Goal: Task Accomplishment & Management: Use online tool/utility

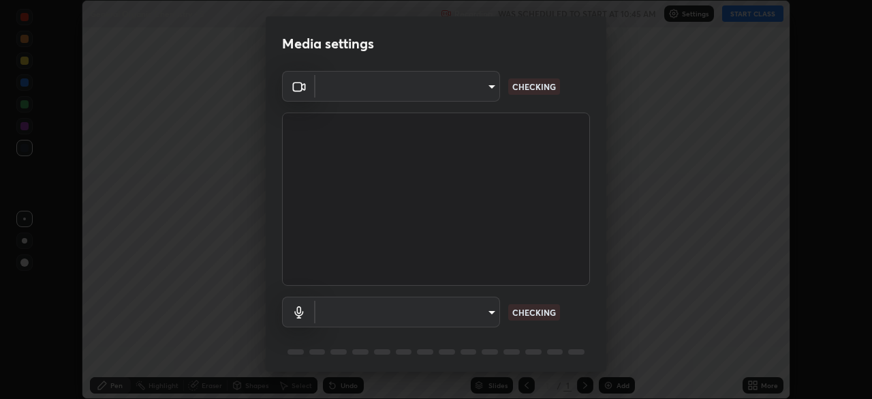
scroll to position [399, 872]
type input "e5f32b9a37d83756d2696e8423a1893a7de7eefef83412cf73fe4da3c4688103"
click at [487, 315] on body "Erase all General Organic Chemistry - 5 Recording WAS SCHEDULED TO START AT 10:…" at bounding box center [436, 199] width 872 height 399
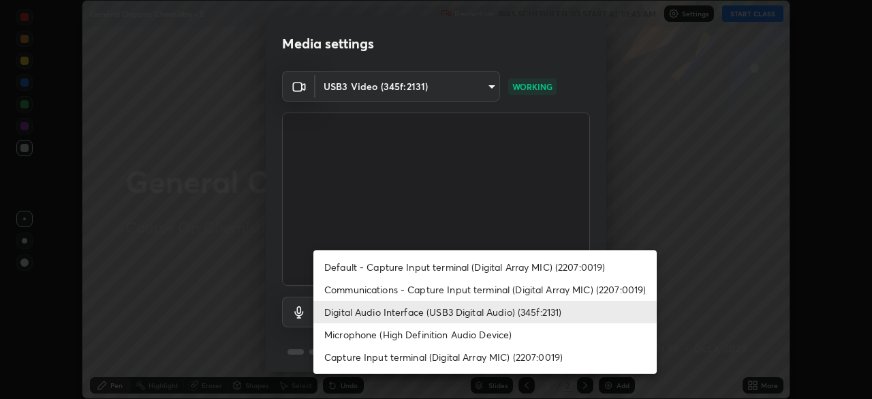
click at [382, 289] on li "Communications - Capture Input terminal (Digital Array MIC) (2207:0019)" at bounding box center [484, 289] width 343 height 22
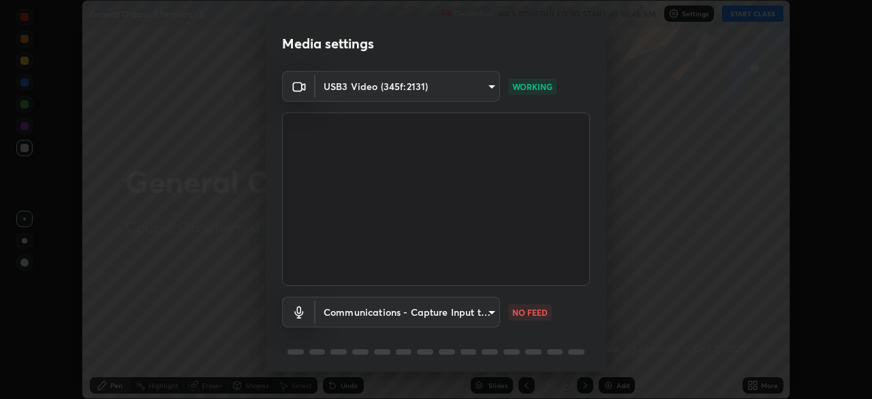
click at [488, 315] on body "Erase all General Organic Chemistry - 5 Recording WAS SCHEDULED TO START AT 10:…" at bounding box center [436, 199] width 872 height 399
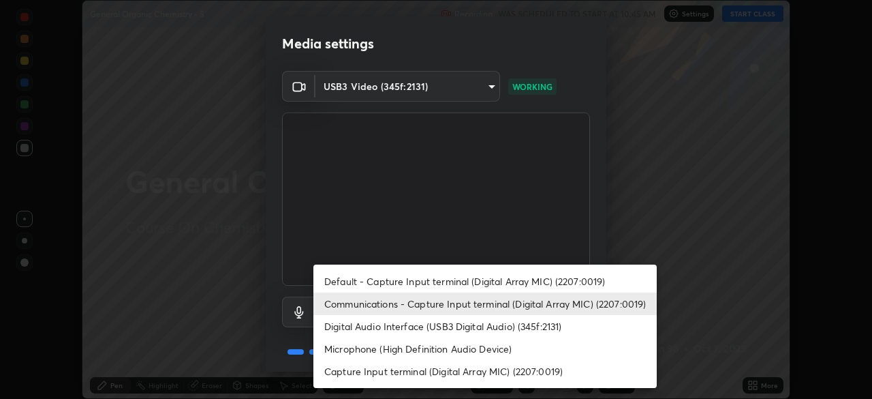
click at [360, 331] on li "Digital Audio Interface (USB3 Digital Audio) (345f:2131)" at bounding box center [484, 326] width 343 height 22
type input "f68c9ba91903ac9ba75504d23ca0c3c26111123a2a7878351e435c492be87537"
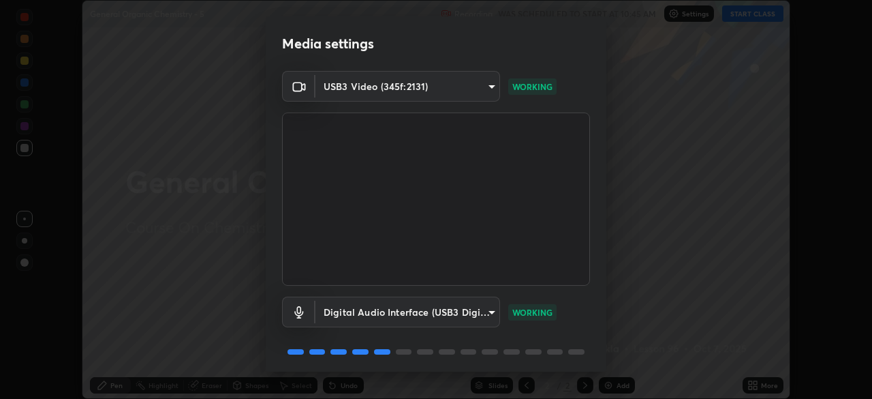
scroll to position [48, 0]
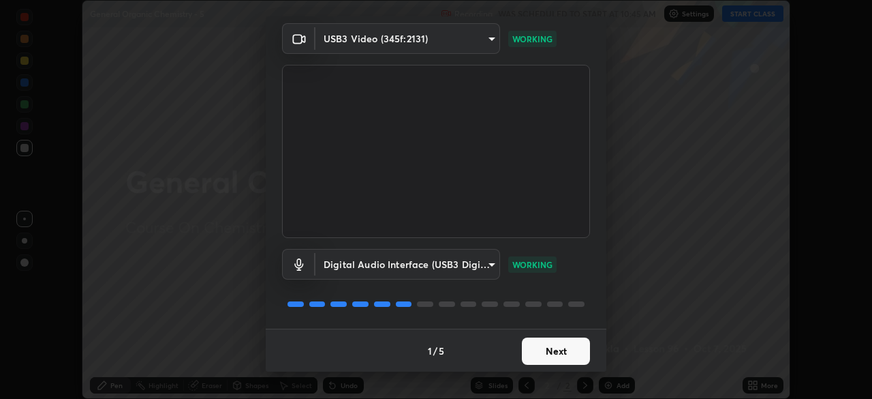
click at [546, 352] on button "Next" at bounding box center [556, 350] width 68 height 27
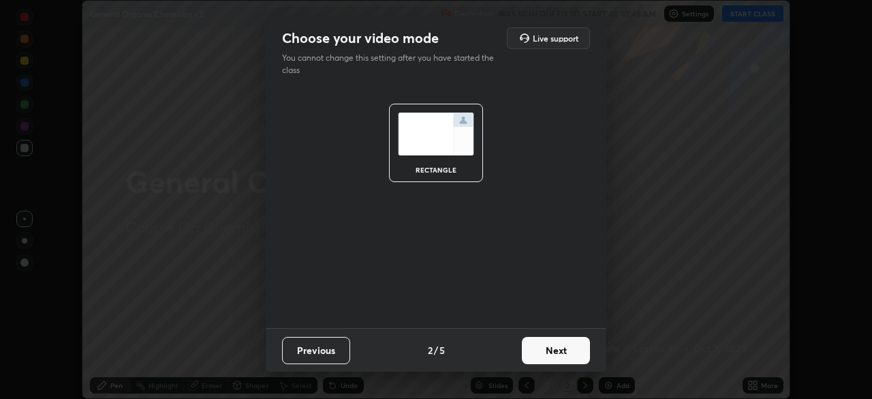
scroll to position [0, 0]
click at [557, 355] on button "Next" at bounding box center [556, 350] width 68 height 27
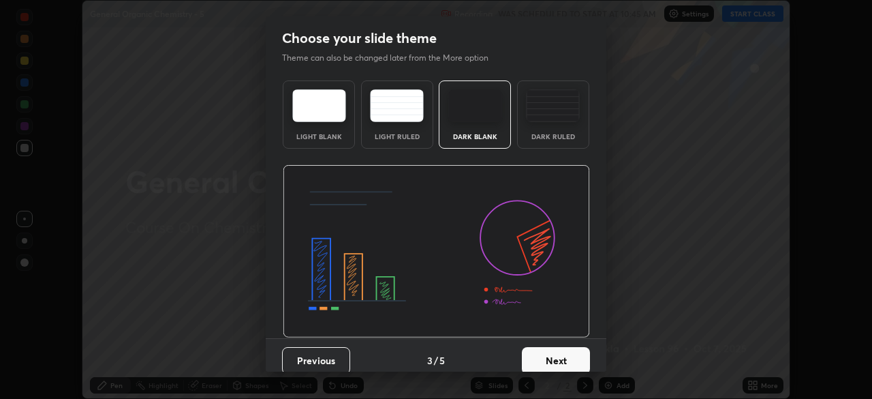
click at [572, 360] on button "Next" at bounding box center [556, 360] width 68 height 27
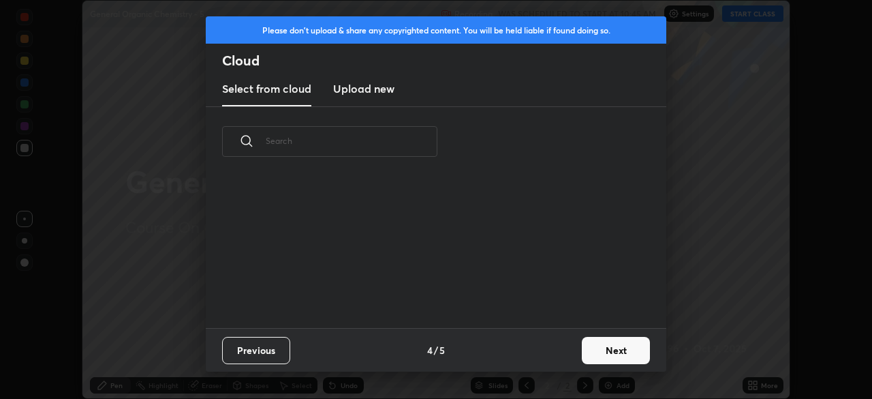
click at [600, 352] on button "Next" at bounding box center [616, 350] width 68 height 27
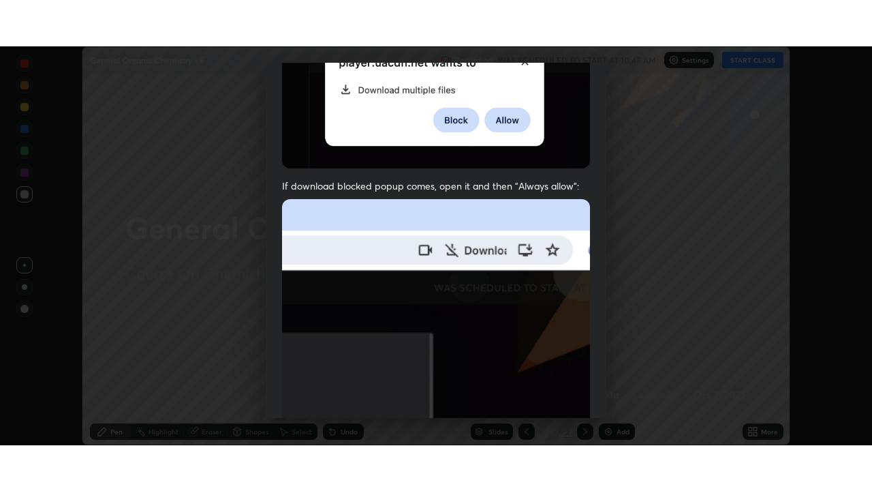
scroll to position [326, 0]
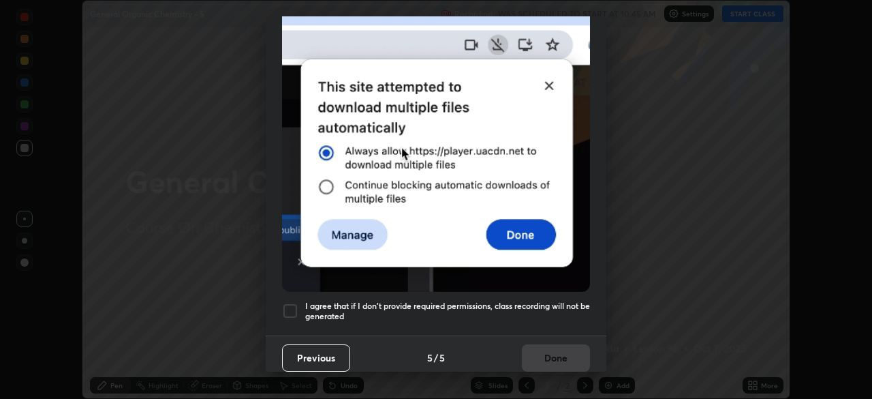
click at [289, 305] on div at bounding box center [290, 311] width 16 height 16
click at [551, 356] on button "Done" at bounding box center [556, 357] width 68 height 27
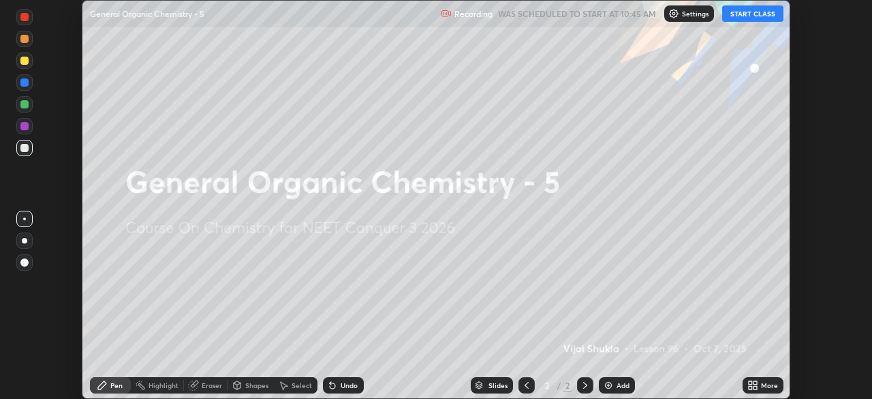
click at [750, 387] on icon at bounding box center [750, 387] width 3 height 3
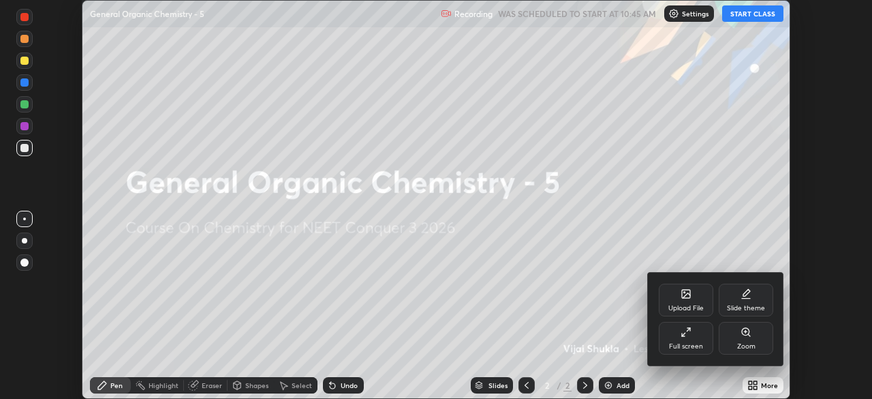
click at [690, 343] on div "Full screen" at bounding box center [686, 346] width 34 height 7
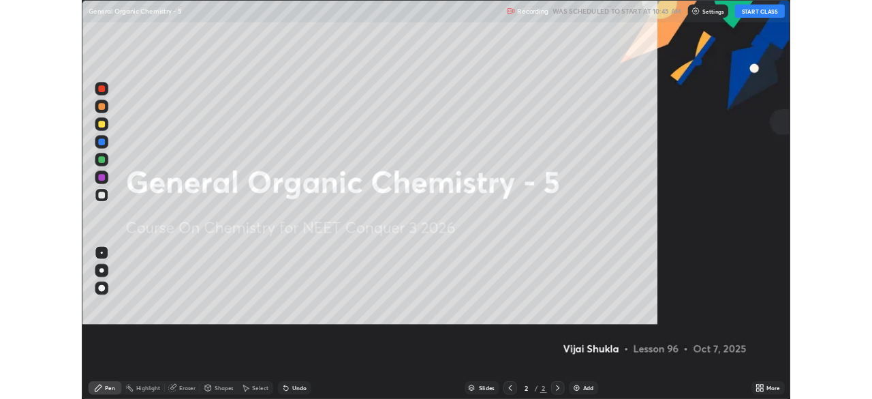
scroll to position [491, 872]
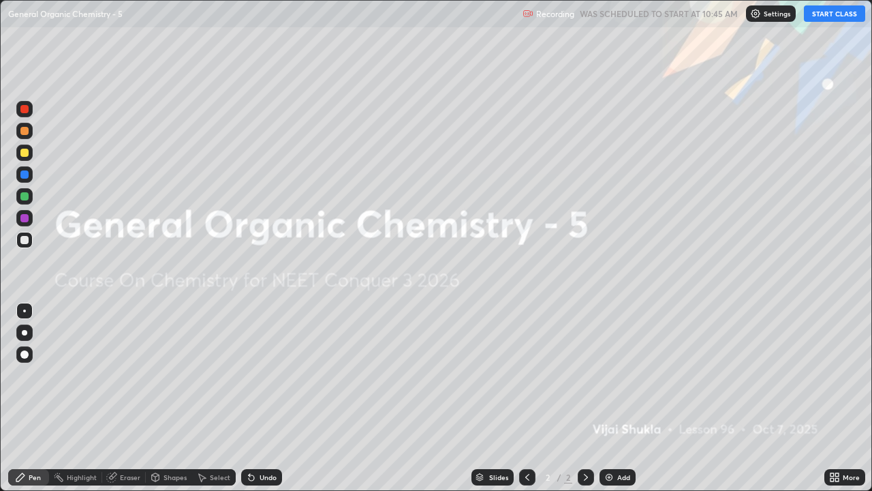
click at [825, 18] on button "START CLASS" at bounding box center [834, 13] width 61 height 16
click at [612, 398] on div "Add" at bounding box center [618, 477] width 36 height 16
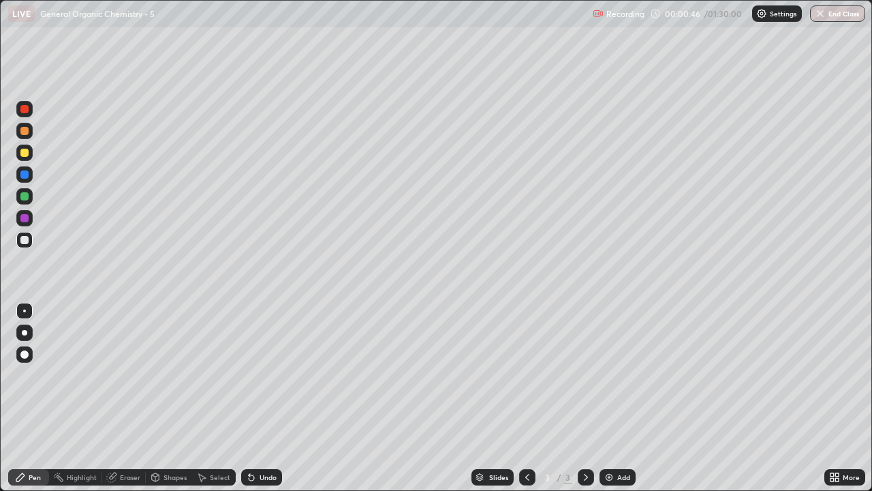
click at [22, 331] on div at bounding box center [24, 332] width 5 height 5
click at [25, 134] on div at bounding box center [24, 131] width 8 height 8
click at [27, 245] on div at bounding box center [24, 240] width 16 height 16
click at [27, 134] on div at bounding box center [24, 131] width 8 height 8
click at [25, 239] on div at bounding box center [24, 240] width 8 height 8
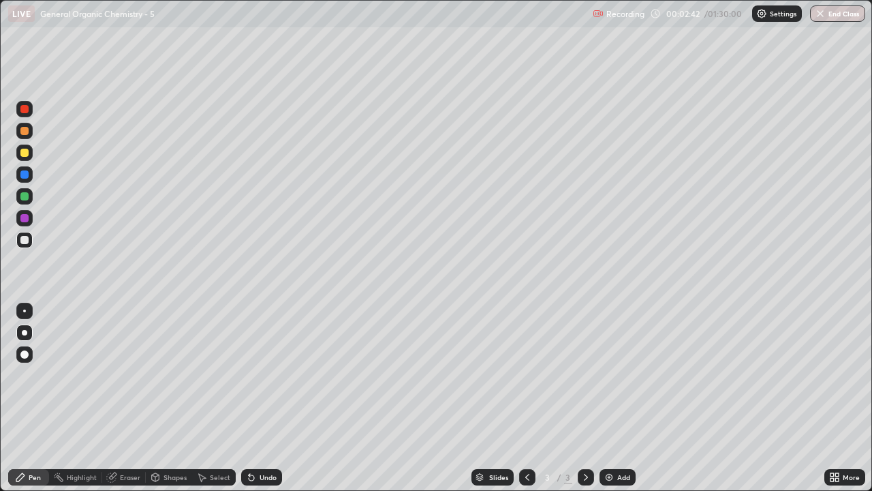
click at [25, 131] on div at bounding box center [24, 131] width 8 height 8
click at [25, 243] on div at bounding box center [24, 240] width 8 height 8
click at [29, 136] on div at bounding box center [24, 131] width 16 height 16
click at [25, 239] on div at bounding box center [24, 240] width 8 height 8
click at [19, 130] on div at bounding box center [24, 131] width 16 height 16
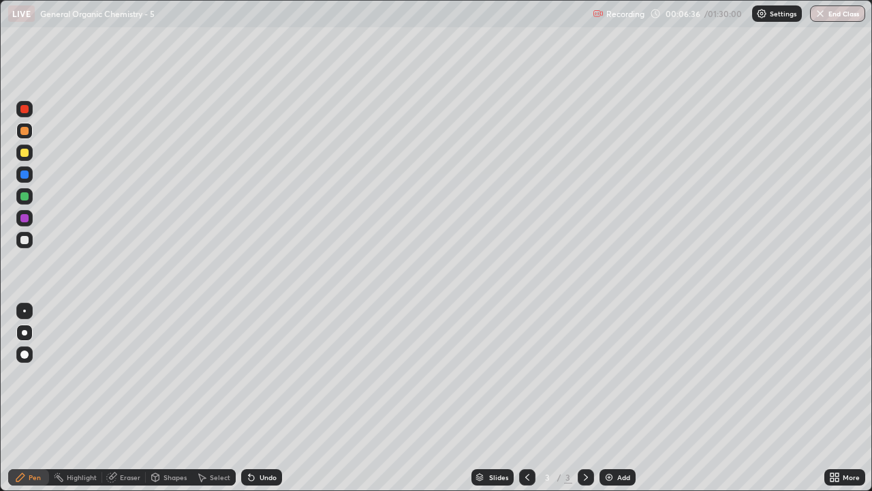
click at [26, 151] on div at bounding box center [24, 153] width 8 height 8
click at [25, 155] on div at bounding box center [24, 153] width 8 height 8
click at [612, 398] on div "Add" at bounding box center [618, 477] width 36 height 16
click at [27, 240] on div at bounding box center [24, 240] width 8 height 8
click at [25, 153] on div at bounding box center [24, 153] width 8 height 8
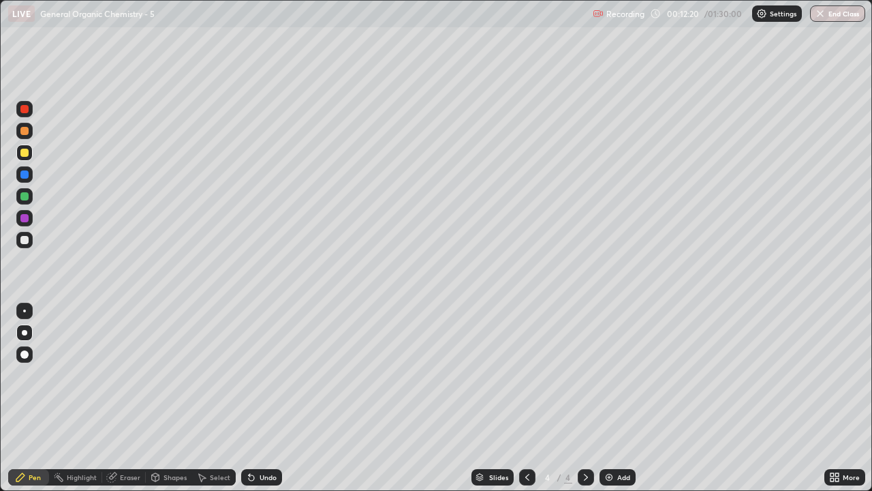
click at [27, 243] on div at bounding box center [24, 240] width 8 height 8
click at [120, 398] on div "Eraser" at bounding box center [130, 477] width 20 height 7
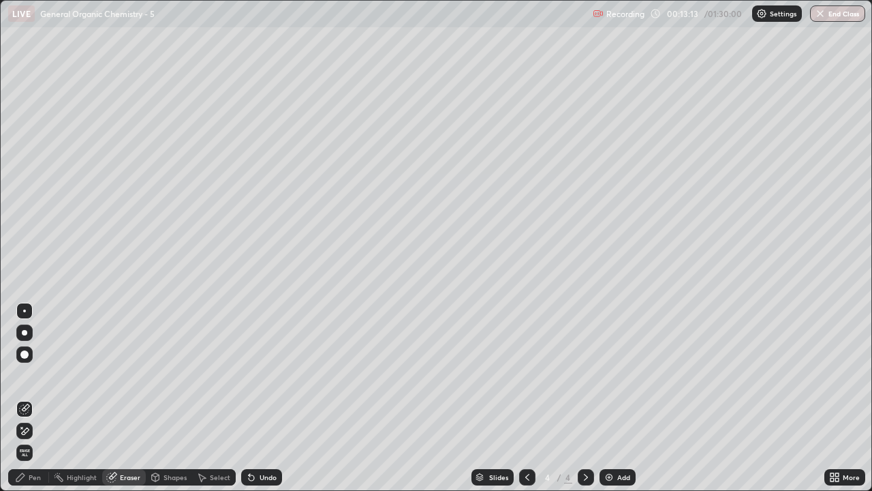
click at [40, 398] on div "Pen" at bounding box center [35, 477] width 12 height 7
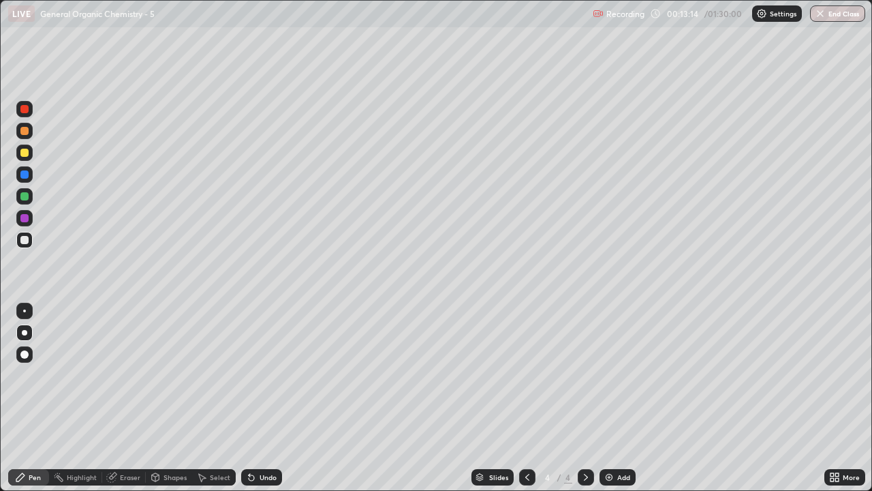
click at [25, 241] on div at bounding box center [24, 240] width 8 height 8
click at [117, 398] on div "Eraser" at bounding box center [124, 477] width 44 height 16
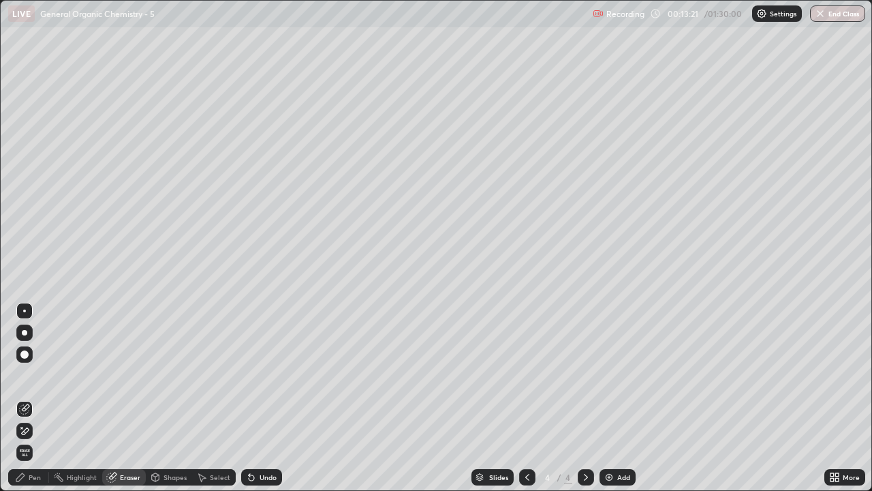
click at [35, 398] on div "Pen" at bounding box center [35, 477] width 12 height 7
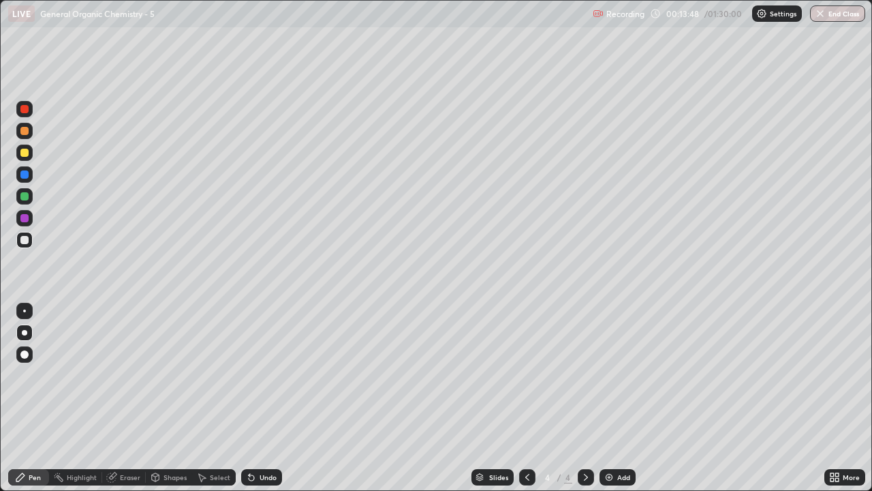
click at [622, 398] on div "Add" at bounding box center [623, 477] width 13 height 7
click at [25, 243] on div at bounding box center [24, 240] width 8 height 8
click at [24, 131] on div at bounding box center [24, 131] width 8 height 8
click at [27, 240] on div at bounding box center [24, 240] width 8 height 8
click at [26, 134] on div at bounding box center [24, 131] width 8 height 8
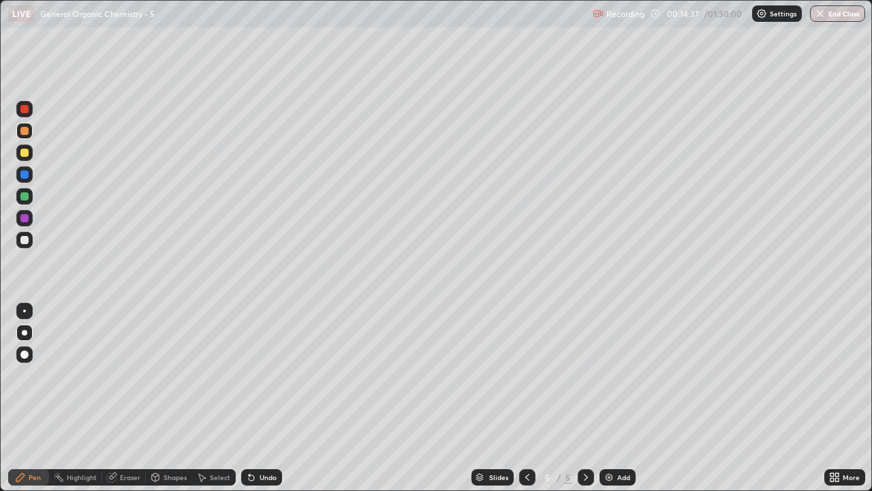
click at [35, 244] on div at bounding box center [25, 240] width 22 height 22
click at [25, 134] on div at bounding box center [24, 131] width 8 height 8
click at [28, 237] on div at bounding box center [24, 240] width 8 height 8
click at [23, 135] on div at bounding box center [24, 131] width 16 height 16
click at [25, 245] on div at bounding box center [24, 240] width 16 height 16
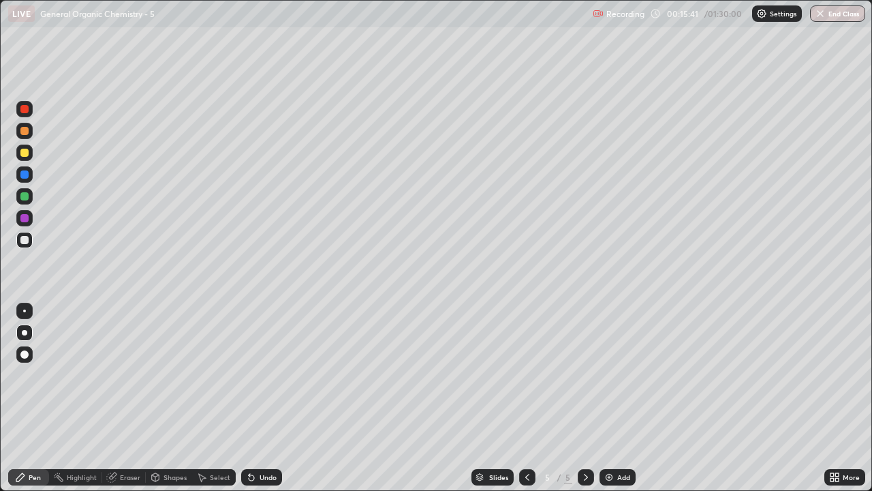
click at [25, 132] on div at bounding box center [24, 131] width 8 height 8
click at [123, 398] on div "Eraser" at bounding box center [130, 477] width 20 height 7
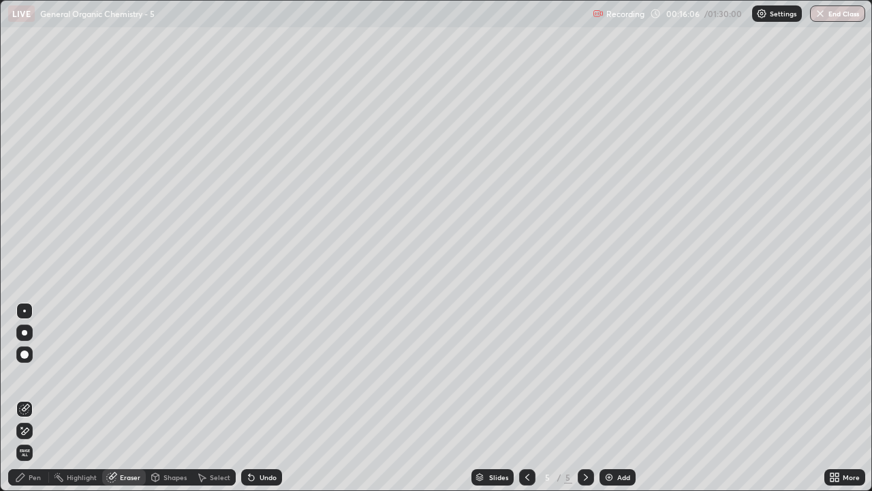
click at [26, 398] on div "Pen" at bounding box center [28, 477] width 41 height 16
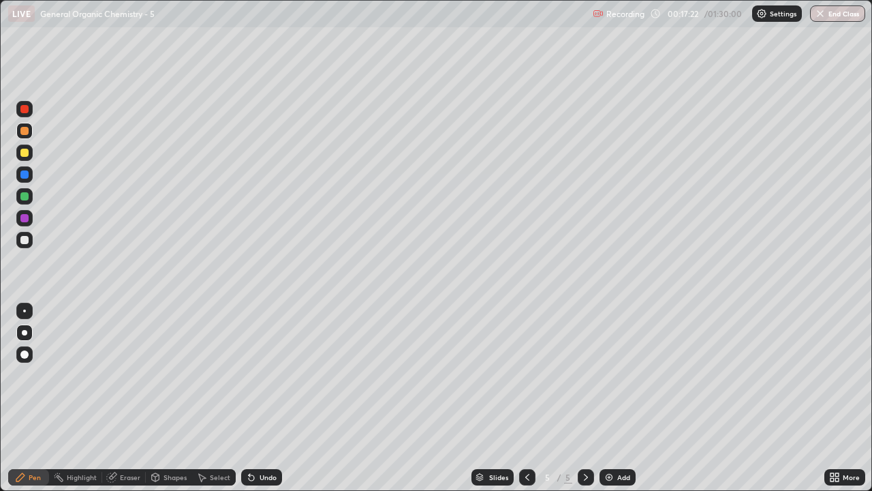
click at [25, 241] on div at bounding box center [24, 240] width 8 height 8
click at [27, 154] on div at bounding box center [24, 153] width 8 height 8
click at [609, 398] on img at bounding box center [609, 477] width 11 height 11
click at [526, 398] on icon at bounding box center [527, 477] width 11 height 11
click at [584, 398] on icon at bounding box center [586, 477] width 11 height 11
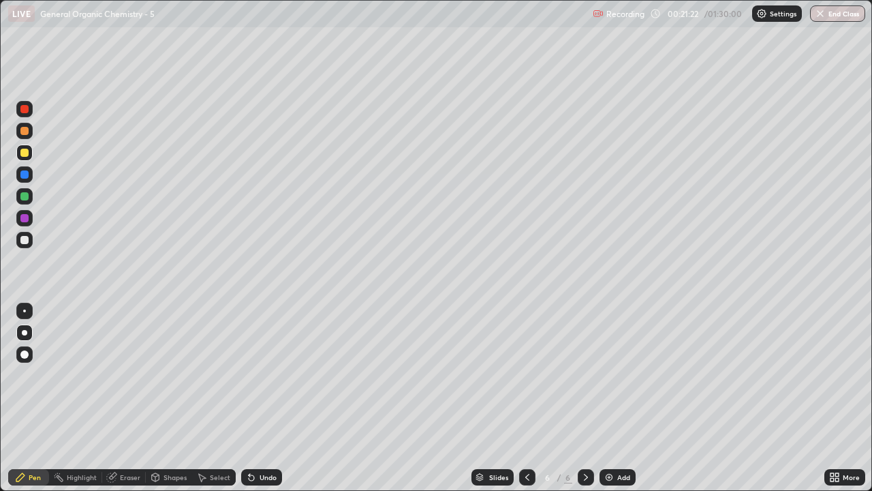
click at [26, 243] on div at bounding box center [24, 240] width 8 height 8
click at [29, 134] on div at bounding box center [24, 131] width 16 height 16
click at [27, 239] on div at bounding box center [24, 240] width 8 height 8
click at [25, 131] on div at bounding box center [24, 131] width 8 height 8
click at [26, 155] on div at bounding box center [24, 153] width 8 height 8
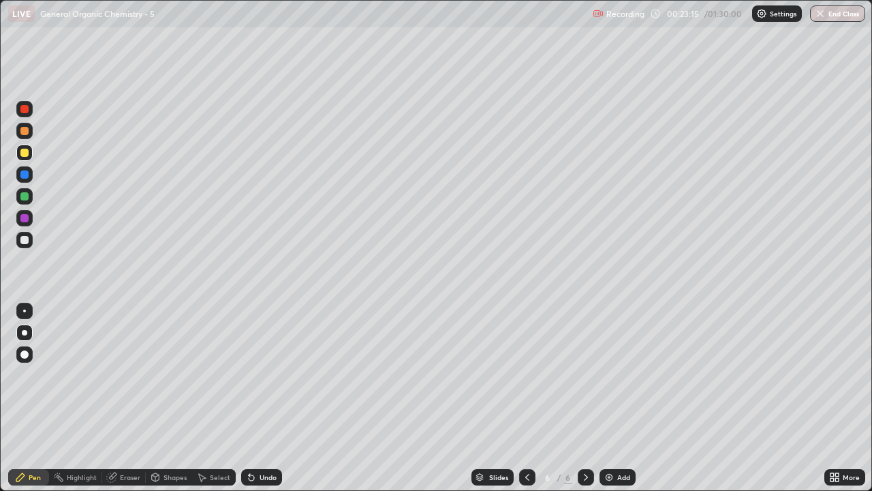
click at [27, 240] on div at bounding box center [24, 240] width 8 height 8
click at [127, 398] on div "Eraser" at bounding box center [124, 477] width 44 height 16
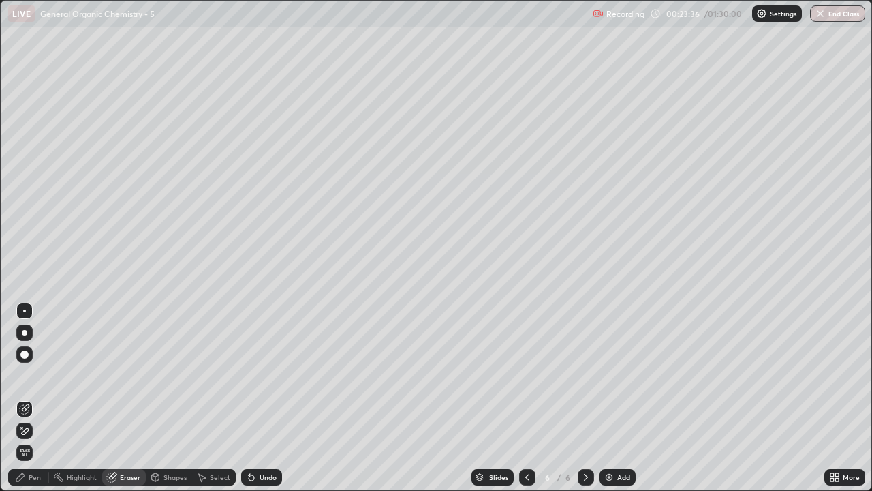
click at [34, 398] on div "Pen" at bounding box center [35, 477] width 12 height 7
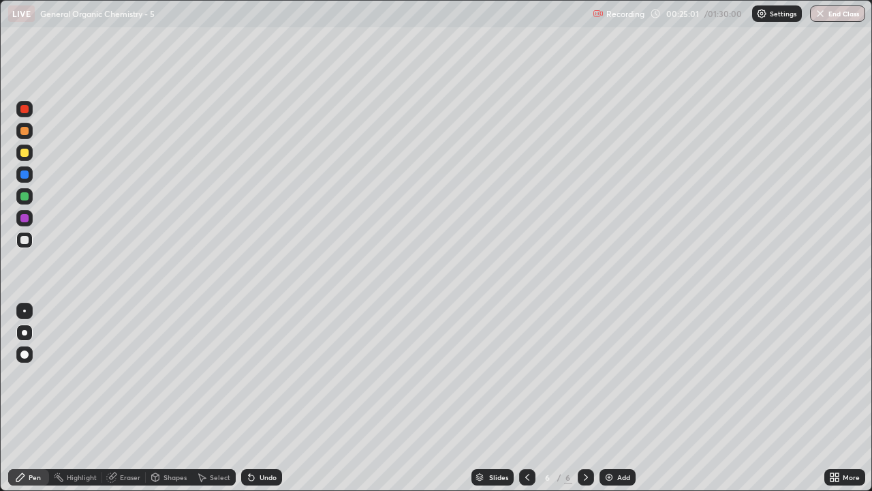
click at [27, 134] on div at bounding box center [24, 131] width 8 height 8
click at [25, 153] on div at bounding box center [24, 153] width 8 height 8
click at [25, 241] on div at bounding box center [24, 240] width 8 height 8
click at [130, 398] on div "Eraser" at bounding box center [130, 477] width 20 height 7
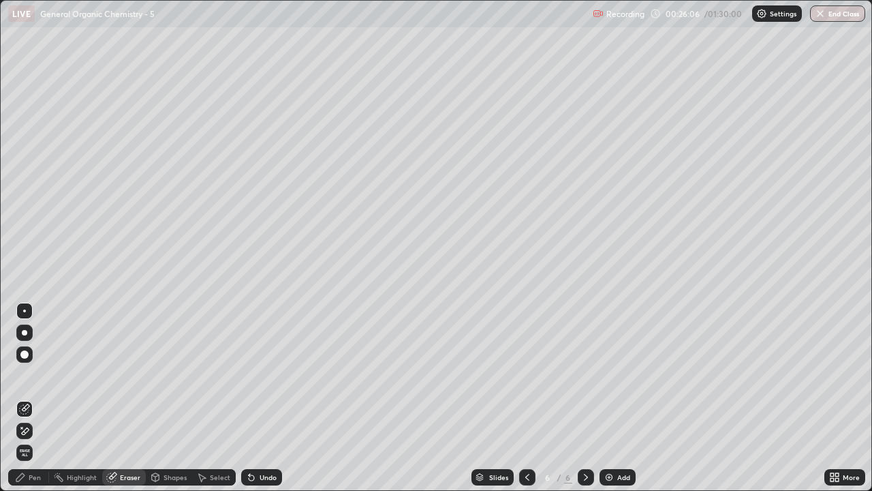
click at [35, 398] on div "Pen" at bounding box center [35, 477] width 12 height 7
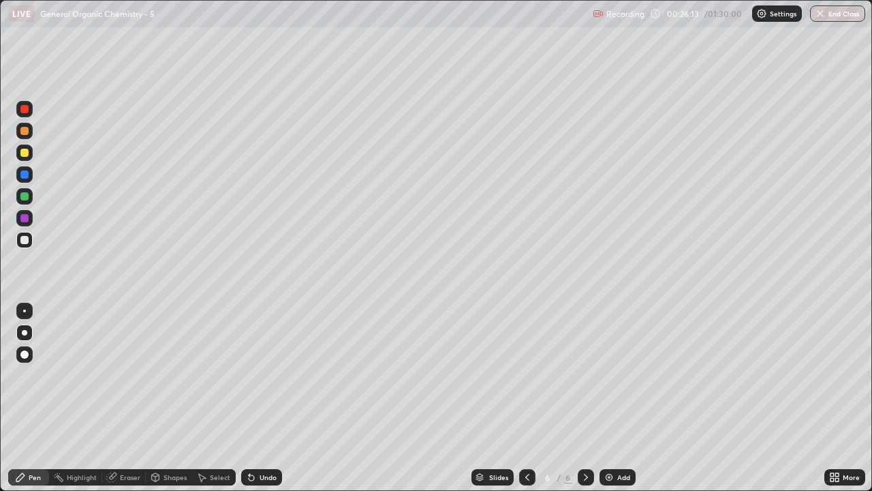
click at [22, 132] on div at bounding box center [24, 131] width 8 height 8
click at [27, 151] on div at bounding box center [24, 153] width 8 height 8
click at [27, 155] on div at bounding box center [24, 153] width 8 height 8
click at [584, 398] on icon at bounding box center [586, 477] width 11 height 11
click at [608, 398] on img at bounding box center [609, 477] width 11 height 11
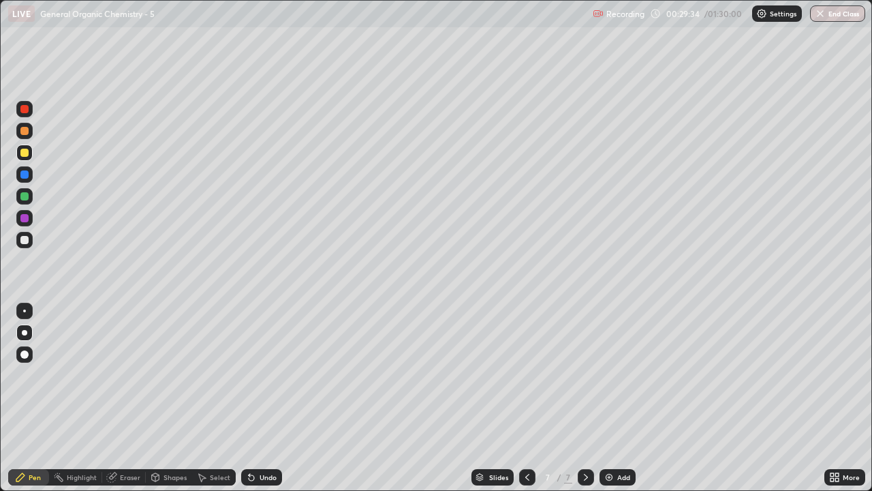
click at [29, 243] on div at bounding box center [24, 240] width 16 height 16
click at [127, 398] on div "Eraser" at bounding box center [130, 477] width 20 height 7
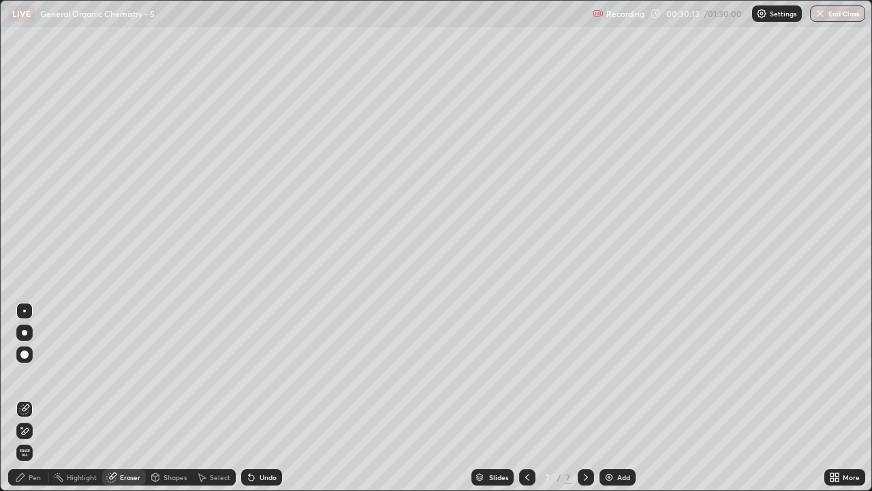
click at [31, 398] on div "Pen" at bounding box center [35, 477] width 12 height 7
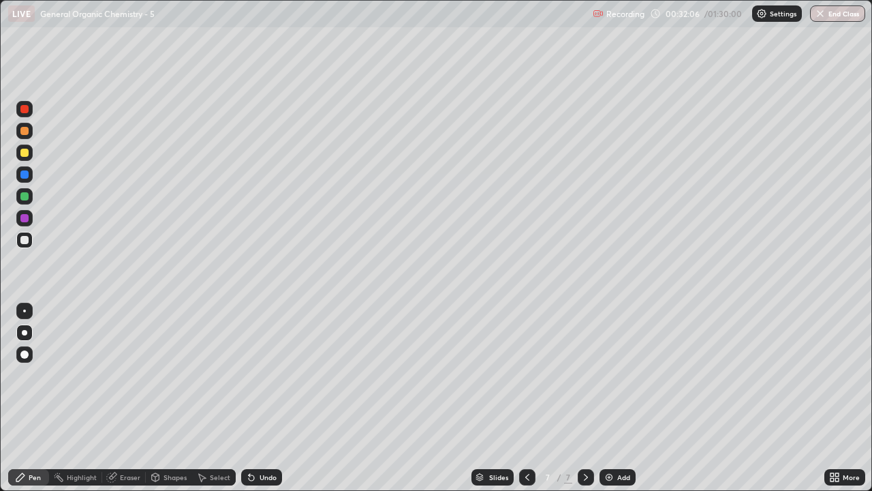
click at [27, 155] on div at bounding box center [24, 153] width 8 height 8
click at [27, 242] on div at bounding box center [24, 240] width 8 height 8
click at [132, 398] on div "Eraser" at bounding box center [130, 477] width 20 height 7
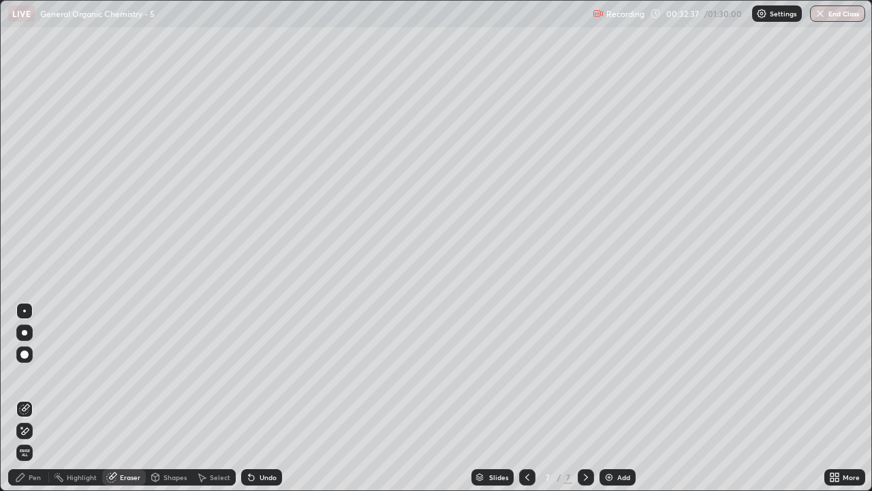
click at [38, 398] on div "Pen" at bounding box center [28, 477] width 41 height 16
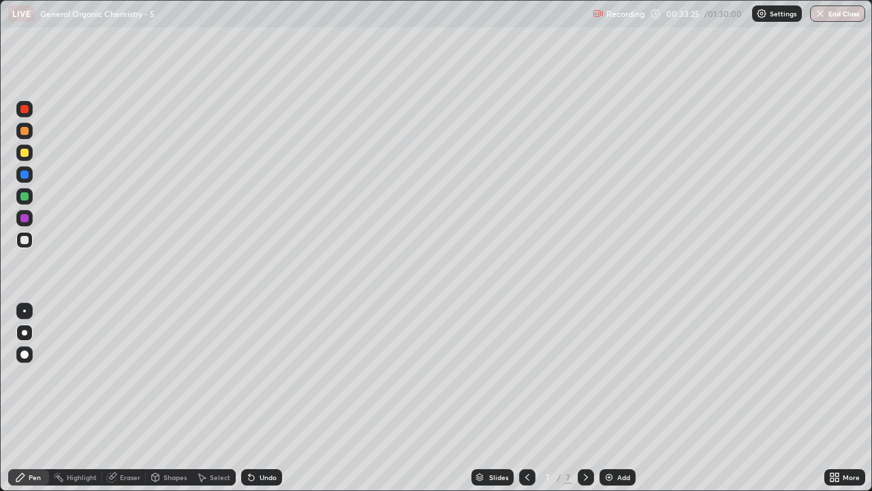
click at [23, 149] on div at bounding box center [24, 153] width 8 height 8
click at [29, 132] on div at bounding box center [24, 131] width 16 height 16
click at [25, 241] on div at bounding box center [24, 240] width 8 height 8
click at [25, 131] on div at bounding box center [24, 131] width 8 height 8
click at [25, 153] on div at bounding box center [24, 153] width 8 height 8
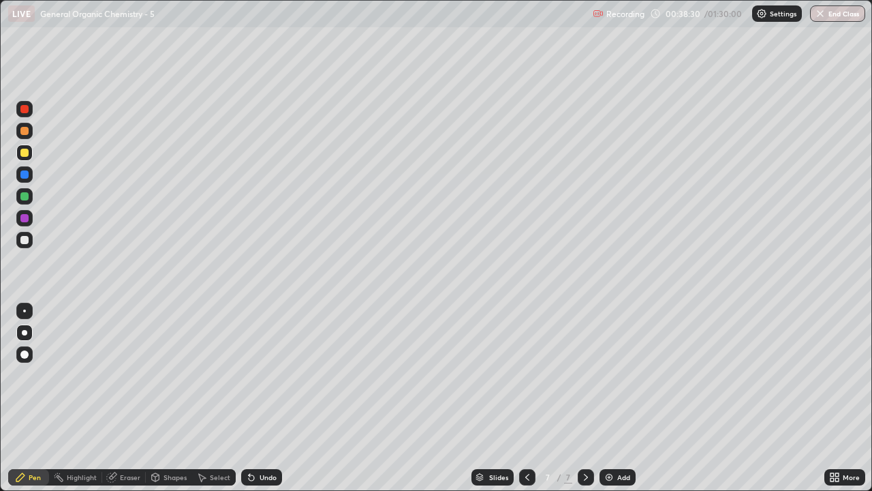
click at [613, 398] on img at bounding box center [609, 477] width 11 height 11
click at [27, 243] on div at bounding box center [24, 240] width 8 height 8
click at [522, 398] on icon at bounding box center [527, 477] width 11 height 11
click at [583, 398] on icon at bounding box center [586, 477] width 11 height 11
click at [22, 133] on div at bounding box center [24, 131] width 8 height 8
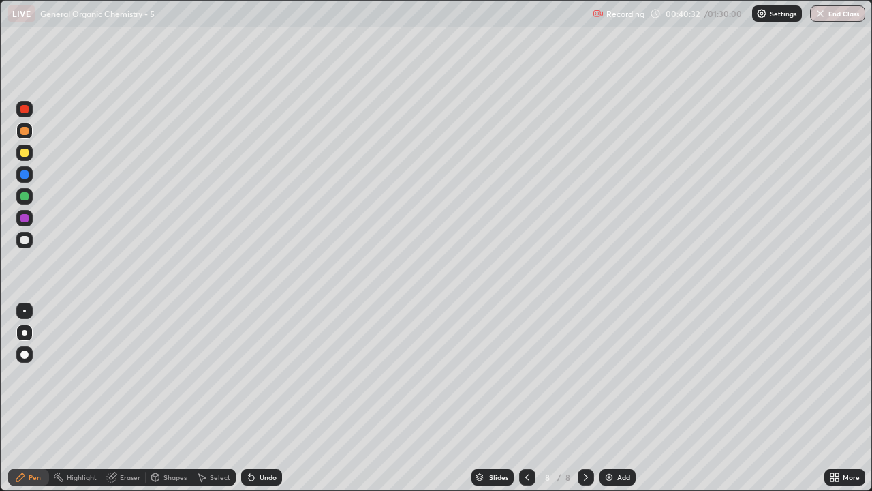
click at [26, 243] on div at bounding box center [24, 240] width 8 height 8
click at [127, 398] on div "Eraser" at bounding box center [130, 477] width 20 height 7
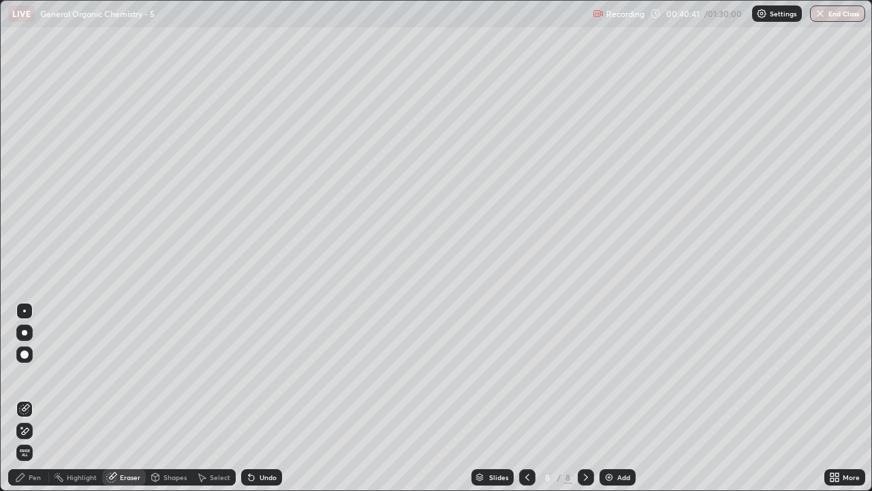
click at [30, 398] on div "Pen" at bounding box center [28, 477] width 41 height 16
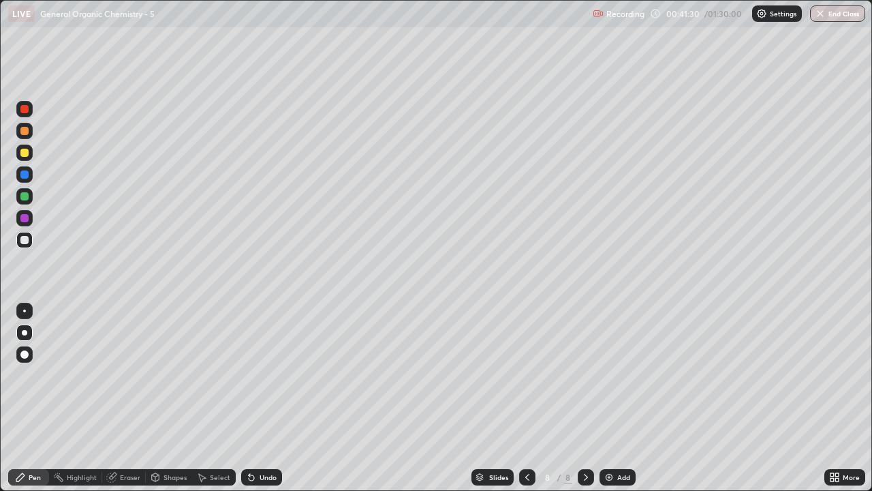
click at [26, 134] on div at bounding box center [24, 131] width 8 height 8
click at [31, 239] on div at bounding box center [24, 240] width 16 height 16
click at [23, 129] on div at bounding box center [24, 131] width 8 height 8
click at [611, 398] on img at bounding box center [609, 477] width 11 height 11
click at [519, 398] on div at bounding box center [527, 477] width 16 height 16
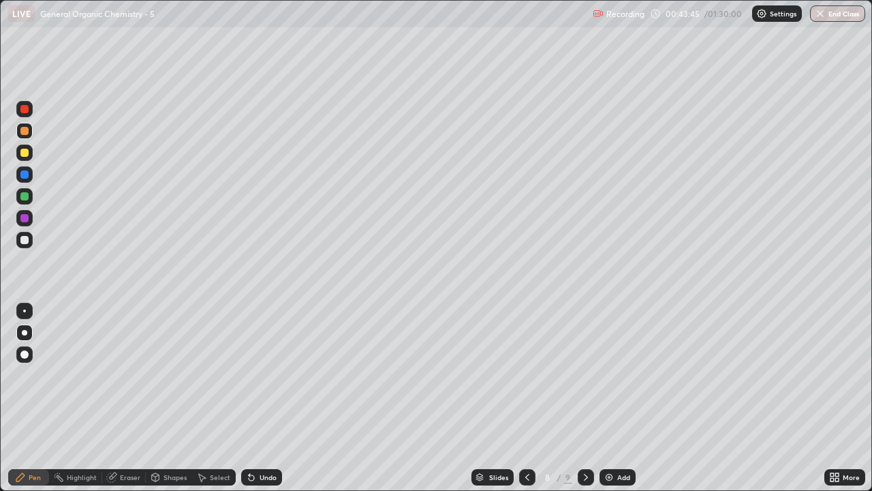
click at [30, 241] on div at bounding box center [24, 240] width 16 height 16
click at [605, 398] on img at bounding box center [609, 477] width 11 height 11
click at [25, 243] on div at bounding box center [24, 240] width 8 height 8
click at [28, 131] on div at bounding box center [24, 131] width 8 height 8
click at [24, 157] on div at bounding box center [24, 152] width 16 height 16
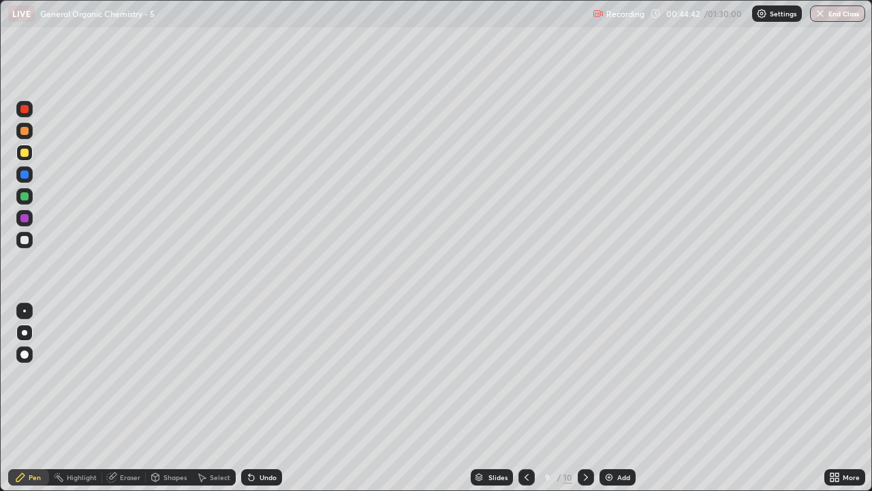
click at [27, 239] on div at bounding box center [24, 240] width 8 height 8
click at [25, 132] on div at bounding box center [24, 131] width 8 height 8
click at [22, 151] on div at bounding box center [24, 153] width 8 height 8
click at [24, 133] on div at bounding box center [24, 131] width 8 height 8
click at [126, 398] on div "Eraser" at bounding box center [130, 477] width 20 height 7
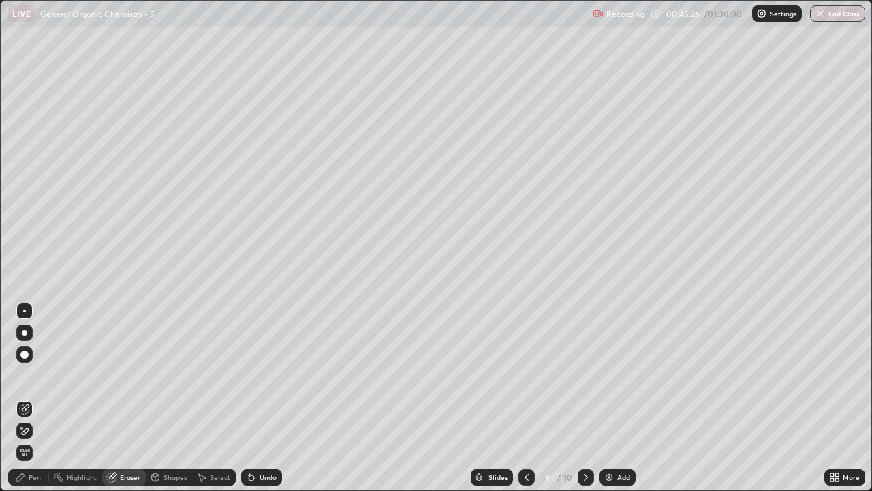
click at [35, 398] on div "Pen" at bounding box center [35, 477] width 12 height 7
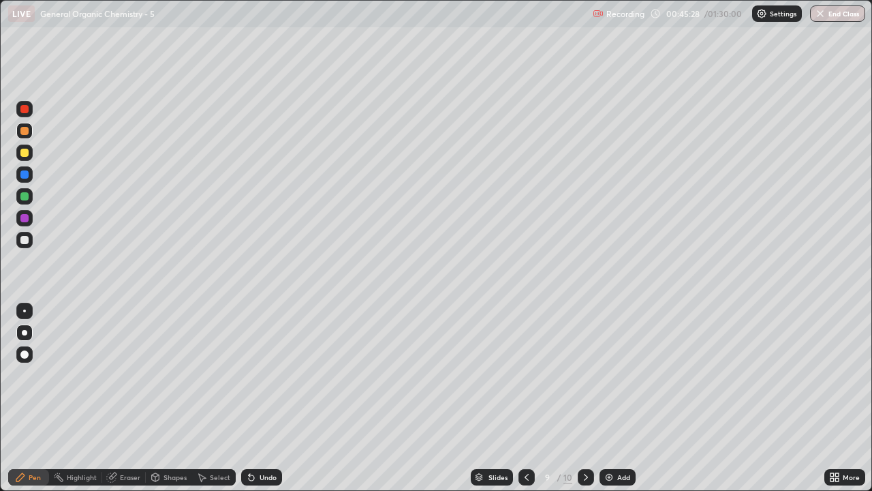
click at [25, 242] on div at bounding box center [24, 240] width 8 height 8
click at [118, 398] on div "Eraser" at bounding box center [124, 477] width 44 height 16
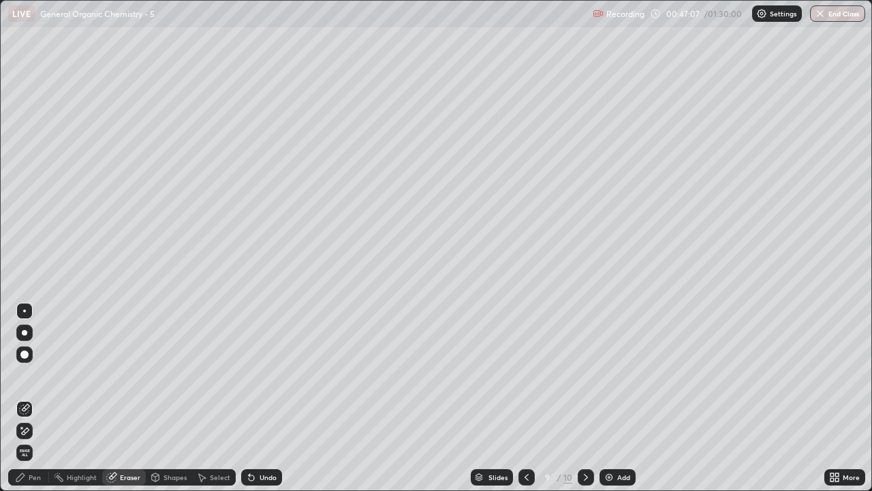
click at [31, 398] on div "Pen" at bounding box center [35, 477] width 12 height 7
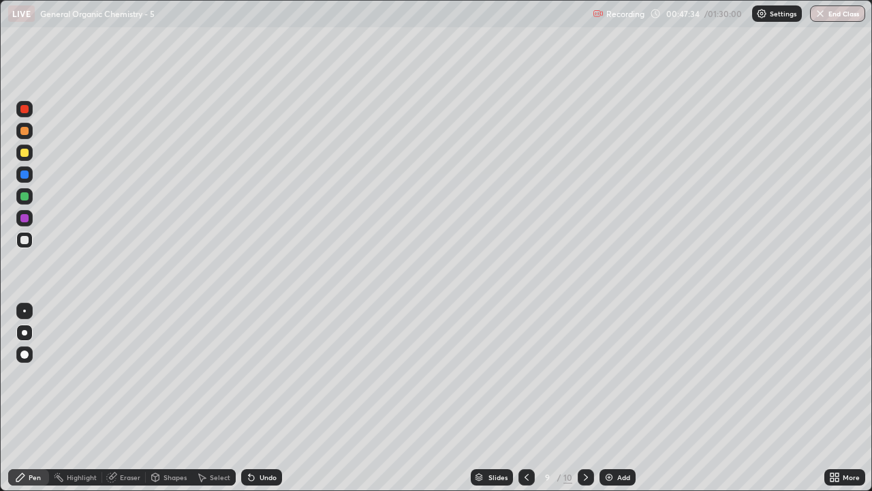
click at [20, 132] on div at bounding box center [24, 131] width 8 height 8
click at [24, 245] on div at bounding box center [24, 240] width 16 height 16
click at [127, 398] on div "Eraser" at bounding box center [124, 477] width 44 height 16
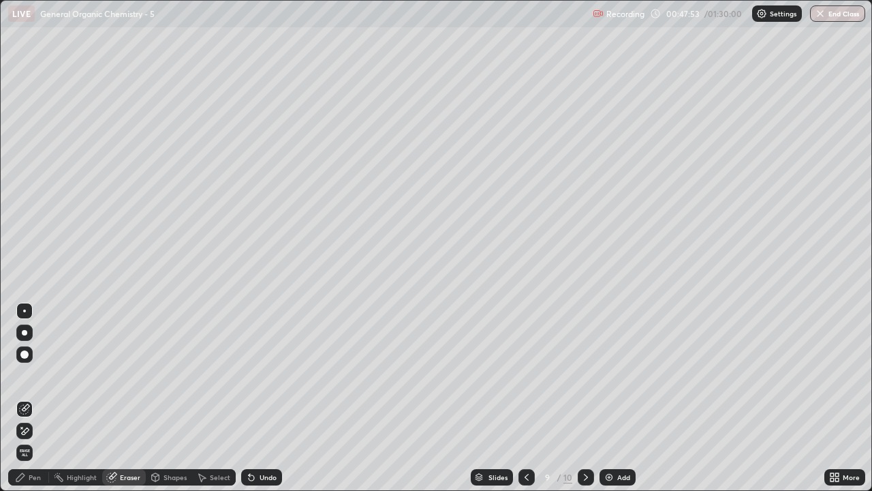
click at [34, 398] on div "Pen" at bounding box center [35, 477] width 12 height 7
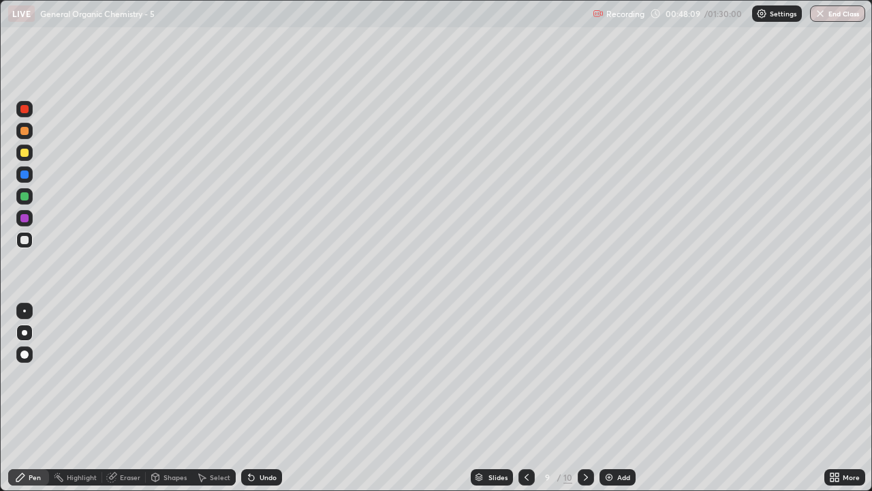
click at [25, 134] on div at bounding box center [24, 131] width 8 height 8
click at [23, 131] on div at bounding box center [24, 131] width 8 height 8
click at [25, 158] on div at bounding box center [24, 152] width 16 height 16
click at [26, 197] on div at bounding box center [24, 196] width 8 height 8
click at [28, 152] on div at bounding box center [24, 153] width 8 height 8
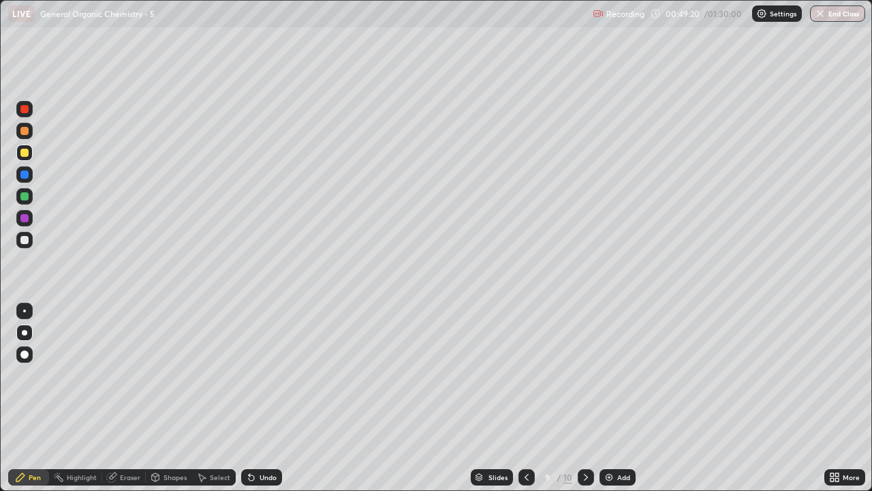
click at [27, 195] on div at bounding box center [24, 196] width 8 height 8
click at [27, 151] on div at bounding box center [24, 153] width 8 height 8
click at [25, 243] on div at bounding box center [24, 240] width 8 height 8
click at [27, 132] on div at bounding box center [24, 131] width 8 height 8
click at [27, 243] on div at bounding box center [24, 240] width 8 height 8
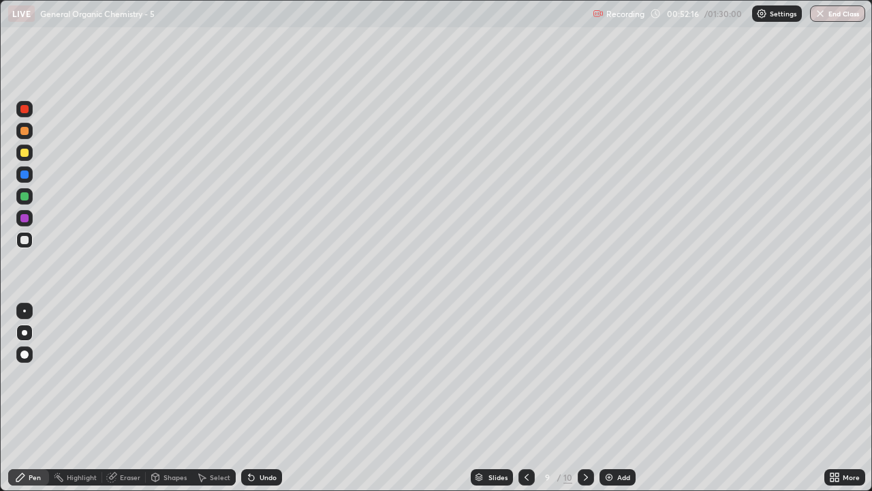
click at [25, 241] on div at bounding box center [24, 240] width 8 height 8
click at [20, 151] on div at bounding box center [24, 153] width 8 height 8
click at [27, 198] on div at bounding box center [24, 196] width 8 height 8
click at [24, 153] on div at bounding box center [24, 153] width 8 height 8
click at [27, 131] on div at bounding box center [24, 131] width 8 height 8
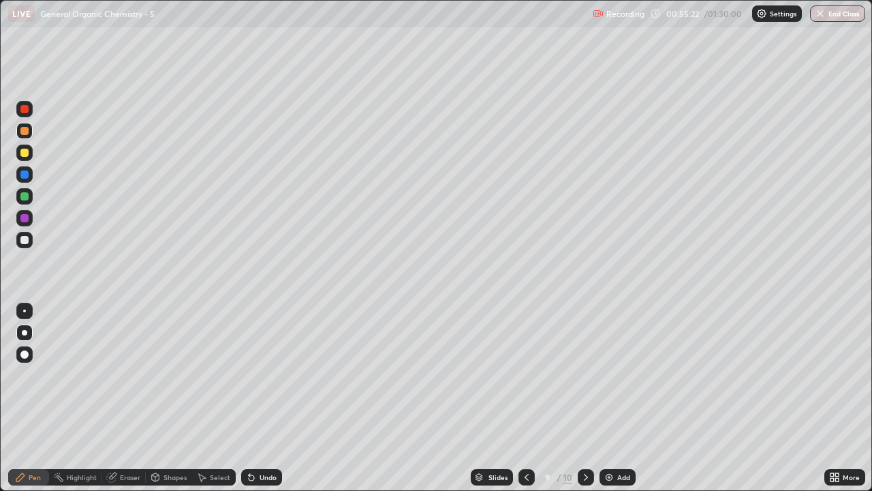
click at [25, 241] on div at bounding box center [24, 240] width 8 height 8
click at [25, 195] on div at bounding box center [24, 196] width 8 height 8
click at [618, 398] on div "Add" at bounding box center [623, 477] width 13 height 7
click at [24, 241] on div at bounding box center [24, 240] width 8 height 8
click at [30, 132] on div at bounding box center [24, 131] width 16 height 16
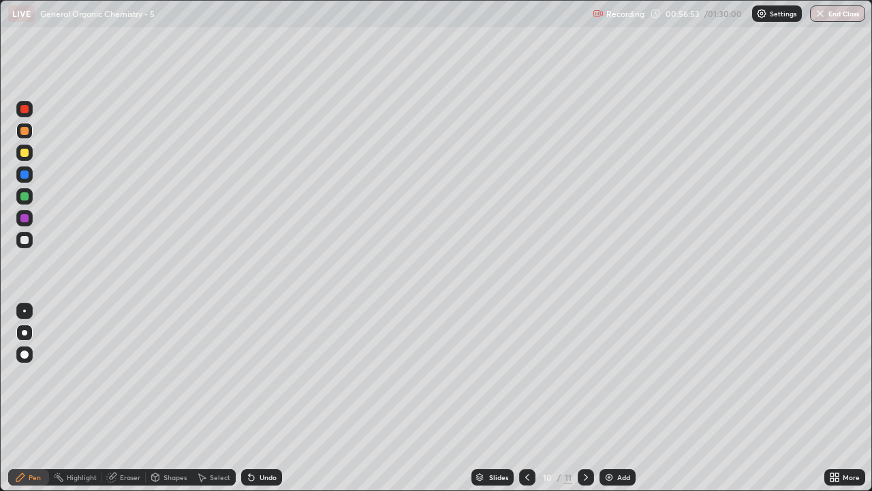
click at [29, 241] on div at bounding box center [24, 240] width 16 height 16
click at [27, 132] on div at bounding box center [24, 131] width 8 height 8
click at [25, 155] on div at bounding box center [24, 153] width 8 height 8
click at [25, 196] on div at bounding box center [24, 196] width 8 height 8
click at [22, 241] on div at bounding box center [24, 240] width 8 height 8
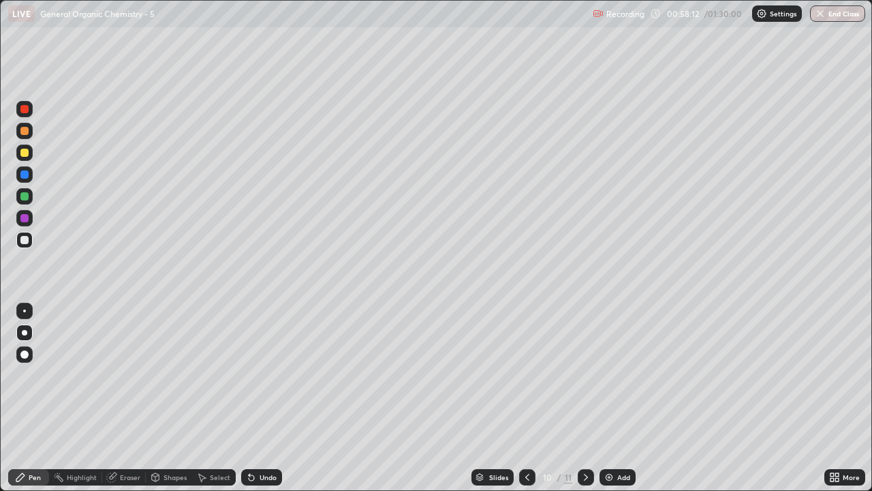
click at [24, 154] on div at bounding box center [24, 153] width 8 height 8
click at [27, 198] on div at bounding box center [24, 196] width 8 height 8
click at [28, 131] on div at bounding box center [24, 131] width 8 height 8
click at [28, 241] on div at bounding box center [24, 240] width 8 height 8
click at [607, 398] on img at bounding box center [609, 477] width 11 height 11
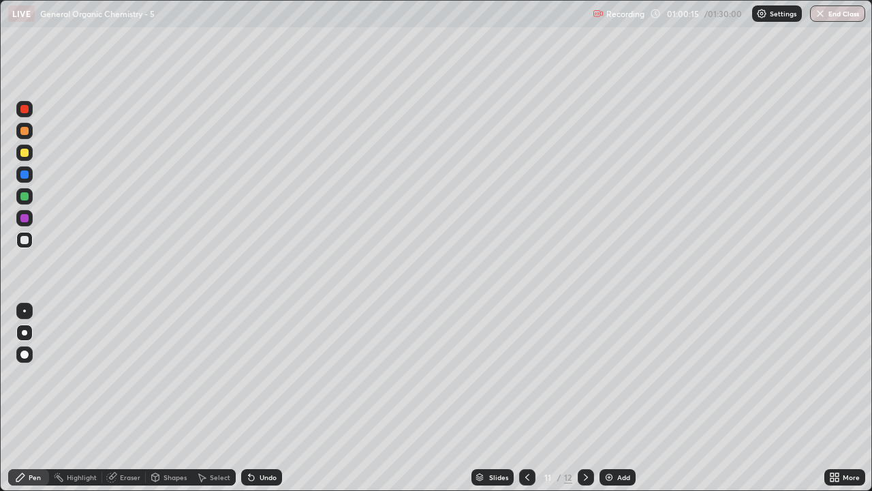
click at [27, 243] on div at bounding box center [24, 240] width 8 height 8
click at [26, 134] on div at bounding box center [24, 131] width 8 height 8
click at [27, 134] on div at bounding box center [24, 131] width 8 height 8
click at [22, 150] on div at bounding box center [24, 153] width 8 height 8
click at [24, 133] on div at bounding box center [24, 131] width 8 height 8
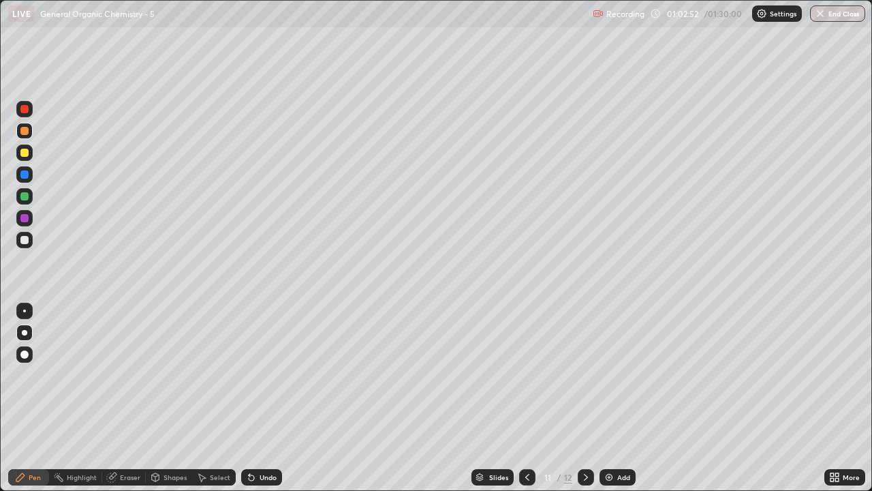
click at [25, 241] on div at bounding box center [24, 240] width 8 height 8
click at [23, 128] on div at bounding box center [24, 131] width 8 height 8
click at [30, 134] on div at bounding box center [24, 131] width 16 height 16
click at [26, 155] on div at bounding box center [24, 153] width 8 height 8
click at [605, 398] on img at bounding box center [609, 477] width 11 height 11
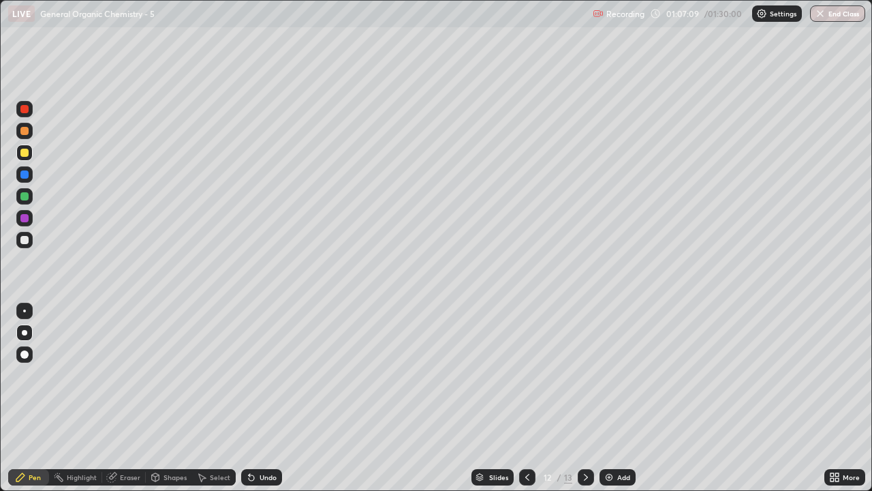
click at [23, 244] on div at bounding box center [24, 240] width 16 height 16
click at [25, 132] on div at bounding box center [24, 131] width 8 height 8
click at [25, 153] on div at bounding box center [24, 153] width 8 height 8
click at [24, 246] on div at bounding box center [24, 240] width 16 height 16
click at [621, 398] on div "Add" at bounding box center [623, 477] width 13 height 7
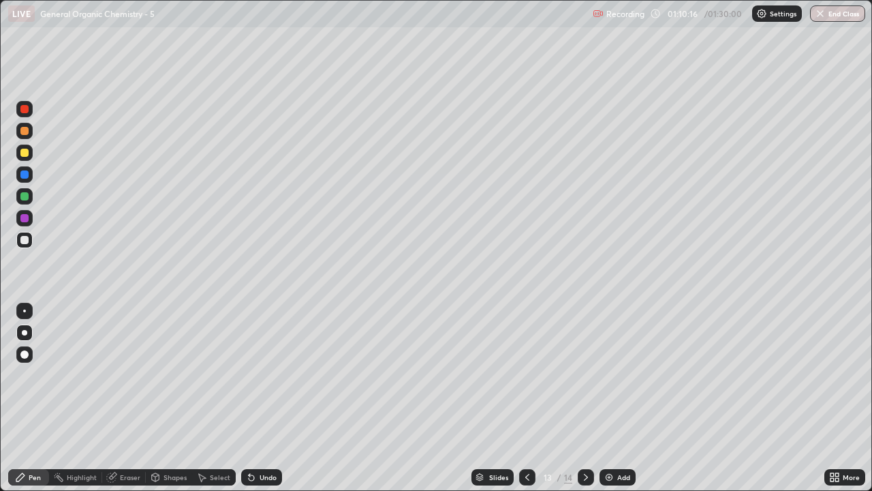
click at [22, 241] on div at bounding box center [24, 240] width 8 height 8
click at [29, 134] on div at bounding box center [24, 131] width 16 height 16
click at [25, 241] on div at bounding box center [24, 240] width 8 height 8
click at [25, 132] on div at bounding box center [24, 131] width 8 height 8
click at [27, 244] on div at bounding box center [24, 240] width 16 height 16
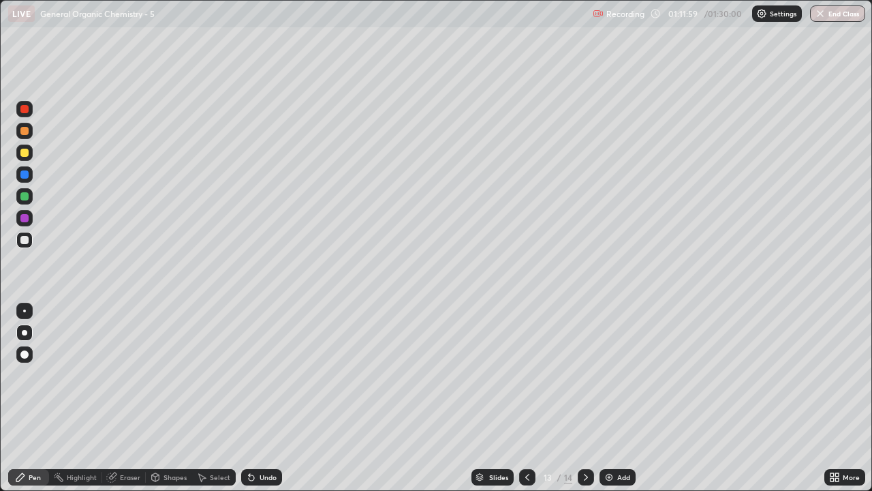
click at [25, 131] on div at bounding box center [24, 131] width 8 height 8
click at [25, 152] on div at bounding box center [24, 153] width 8 height 8
click at [25, 129] on div at bounding box center [24, 131] width 8 height 8
click at [26, 198] on div at bounding box center [24, 196] width 8 height 8
click at [22, 243] on div at bounding box center [24, 240] width 8 height 8
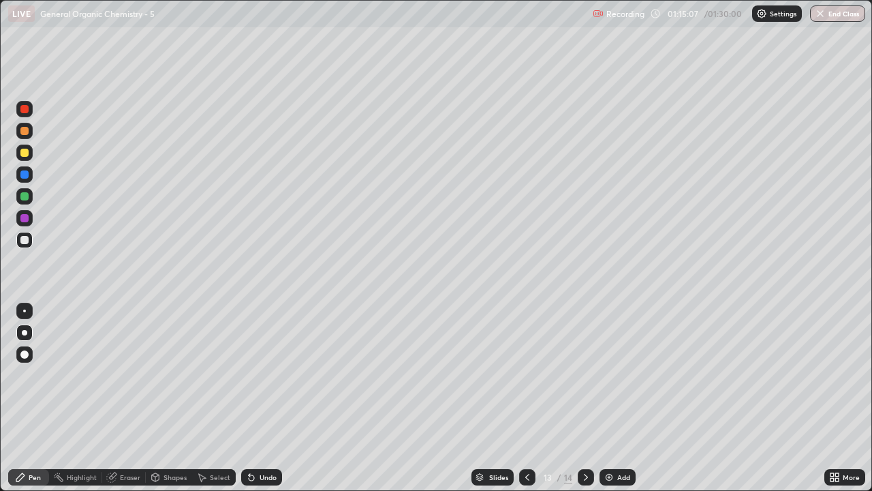
click at [584, 398] on icon at bounding box center [586, 477] width 4 height 7
click at [29, 242] on div at bounding box center [24, 240] width 16 height 16
click at [27, 153] on div at bounding box center [24, 153] width 8 height 8
click at [25, 239] on div at bounding box center [24, 240] width 8 height 8
click at [23, 239] on div at bounding box center [24, 240] width 8 height 8
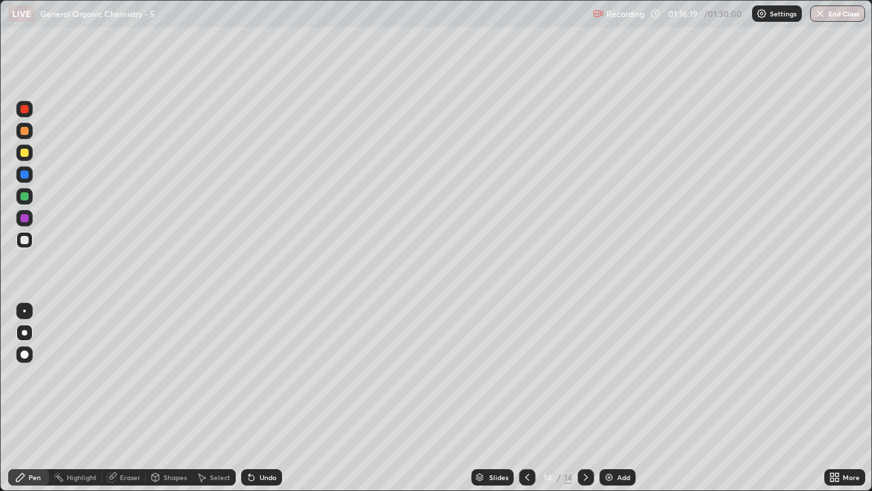
click at [25, 153] on div at bounding box center [24, 153] width 8 height 8
click at [132, 398] on div "Eraser" at bounding box center [130, 477] width 20 height 7
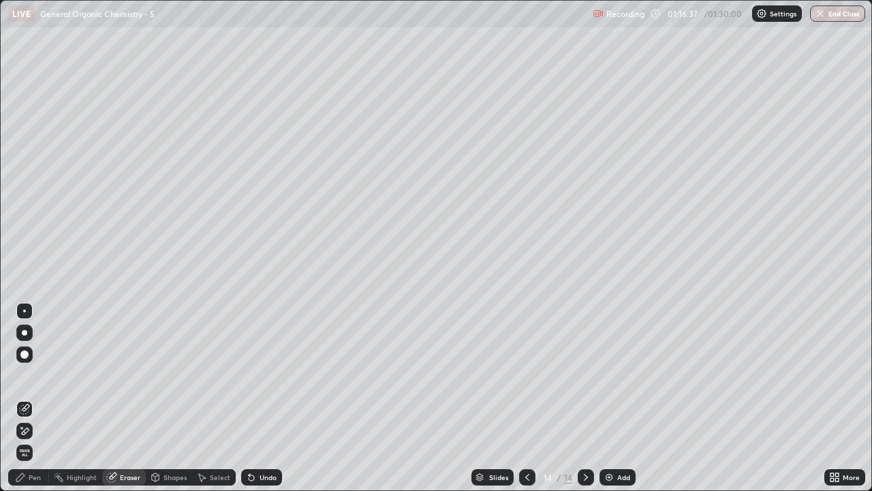
click at [30, 398] on div "Pen" at bounding box center [28, 477] width 41 height 16
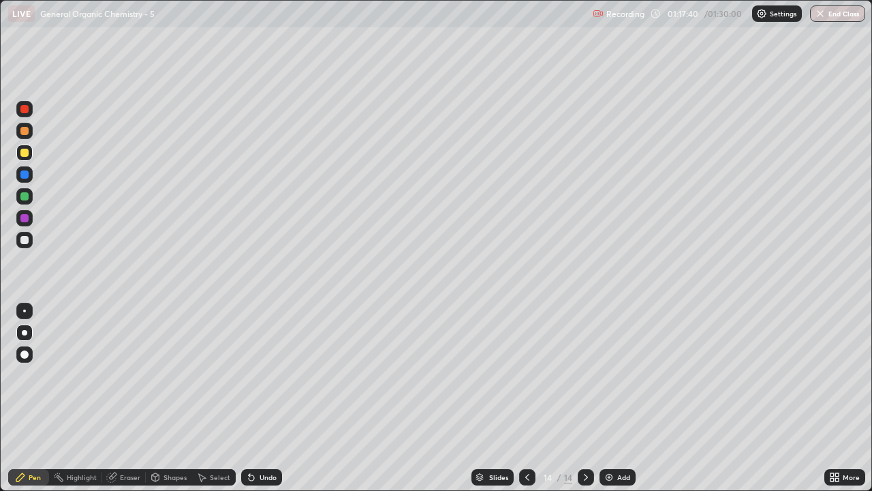
click at [22, 237] on div at bounding box center [24, 240] width 8 height 8
click at [23, 135] on div at bounding box center [24, 131] width 16 height 16
click at [25, 132] on div at bounding box center [24, 131] width 8 height 8
click at [28, 136] on div at bounding box center [24, 131] width 16 height 16
click at [20, 151] on div at bounding box center [24, 153] width 8 height 8
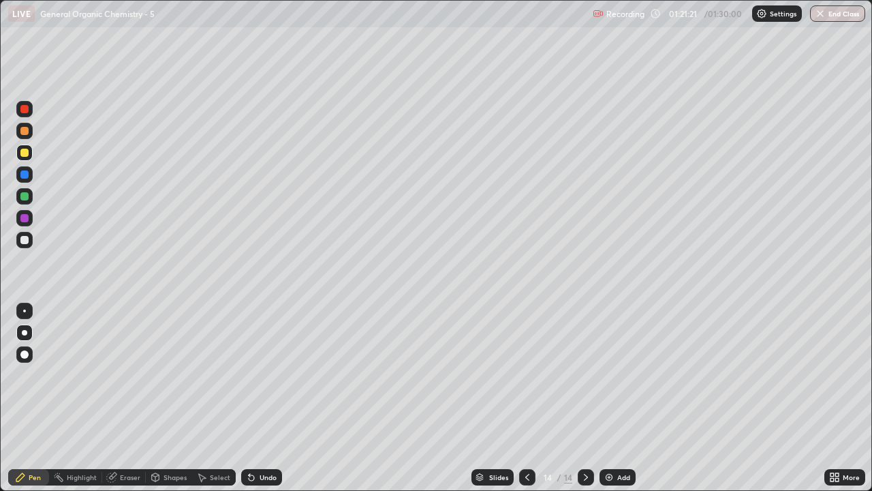
click at [584, 398] on icon at bounding box center [586, 477] width 4 height 7
click at [617, 398] on div "Add" at bounding box center [623, 477] width 13 height 7
click at [21, 244] on div at bounding box center [24, 240] width 16 height 16
click at [26, 239] on div at bounding box center [24, 240] width 8 height 8
click at [25, 131] on div at bounding box center [24, 131] width 8 height 8
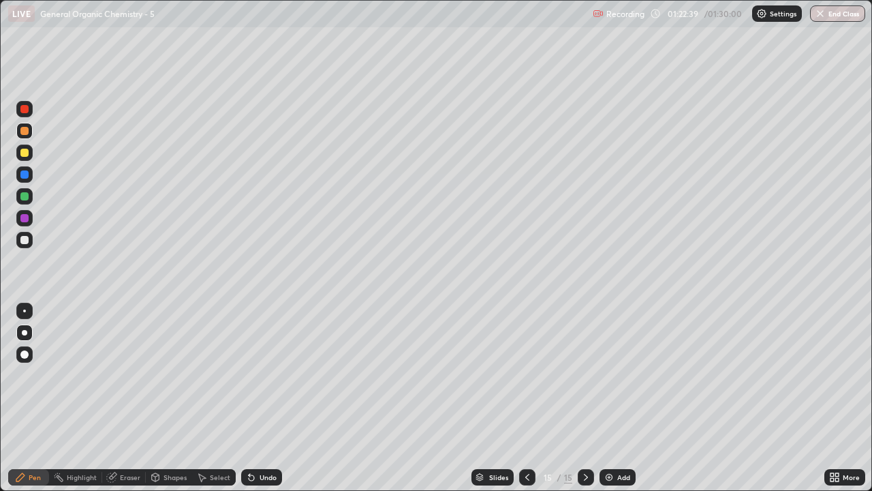
click at [23, 240] on div at bounding box center [24, 240] width 8 height 8
click at [137, 398] on div "Eraser" at bounding box center [130, 477] width 20 height 7
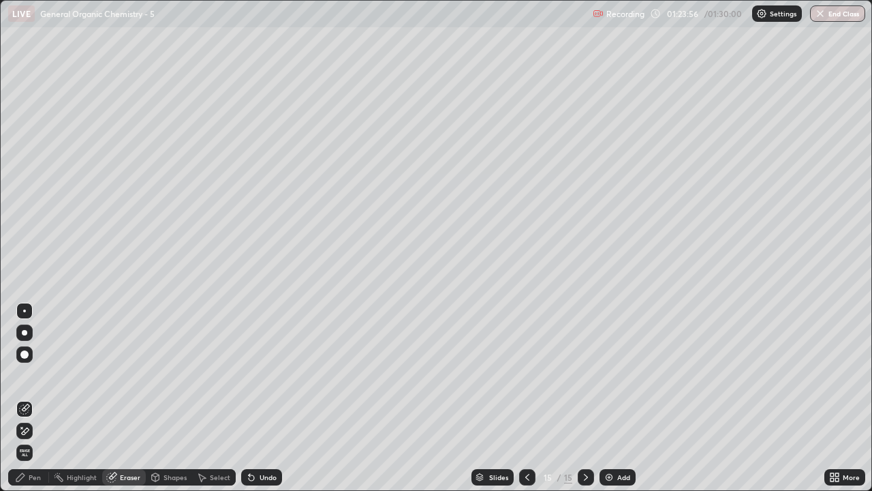
click at [35, 398] on div "Pen" at bounding box center [35, 477] width 12 height 7
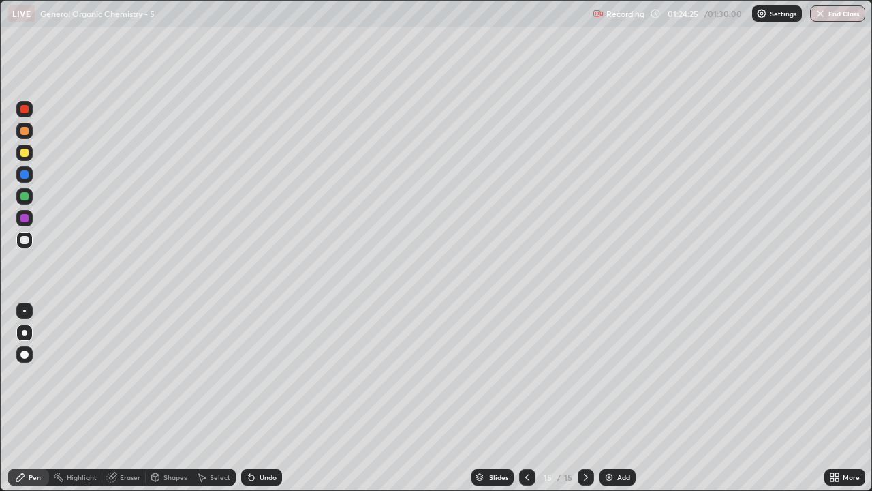
click at [25, 127] on div at bounding box center [24, 131] width 8 height 8
click at [22, 199] on div at bounding box center [24, 196] width 8 height 8
click at [525, 398] on icon at bounding box center [527, 477] width 11 height 11
click at [591, 398] on div at bounding box center [586, 477] width 16 height 16
click at [25, 241] on div at bounding box center [24, 240] width 8 height 8
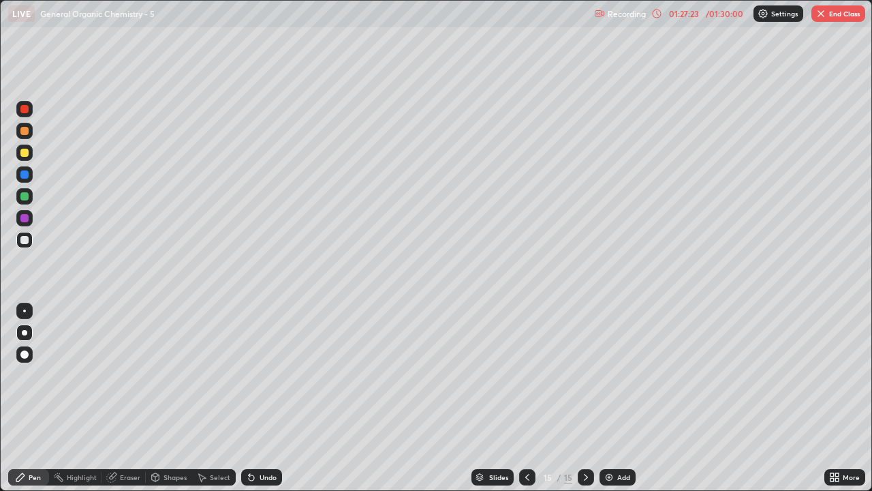
click at [25, 158] on div at bounding box center [24, 152] width 16 height 16
click at [27, 245] on div at bounding box center [24, 240] width 16 height 16
click at [127, 398] on div "Eraser" at bounding box center [130, 477] width 20 height 7
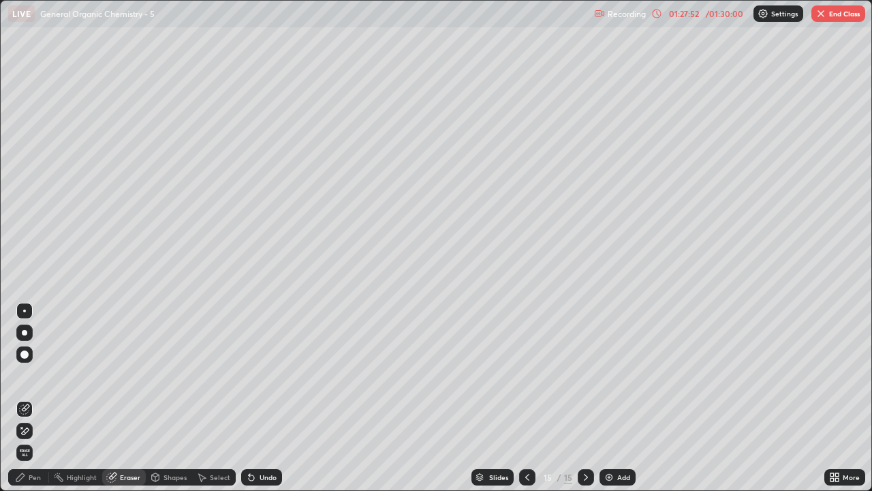
click at [33, 398] on div "Pen" at bounding box center [35, 477] width 12 height 7
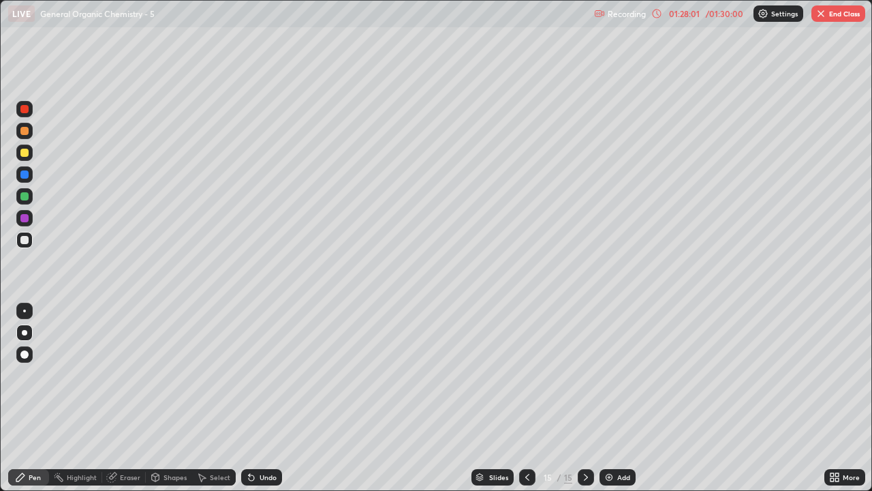
click at [26, 151] on div at bounding box center [24, 153] width 8 height 8
click at [27, 245] on div at bounding box center [24, 240] width 16 height 16
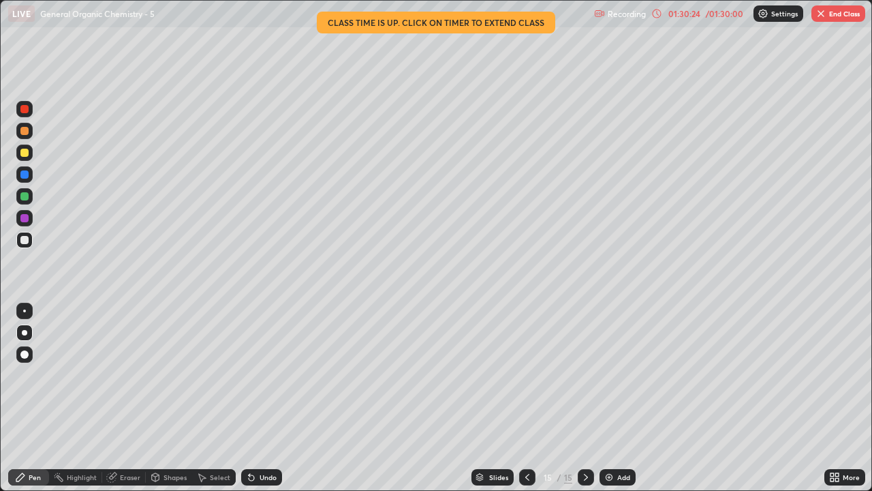
click at [826, 18] on button "End Class" at bounding box center [839, 13] width 54 height 16
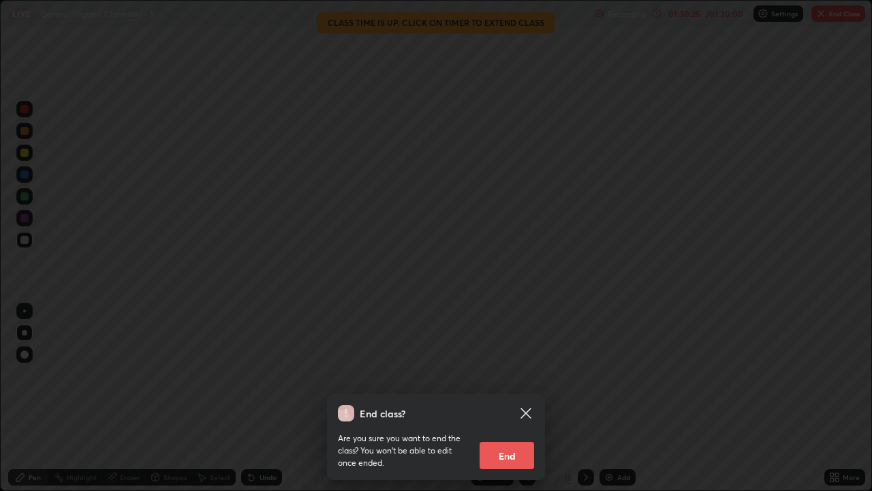
click at [509, 398] on button "End" at bounding box center [507, 455] width 55 height 27
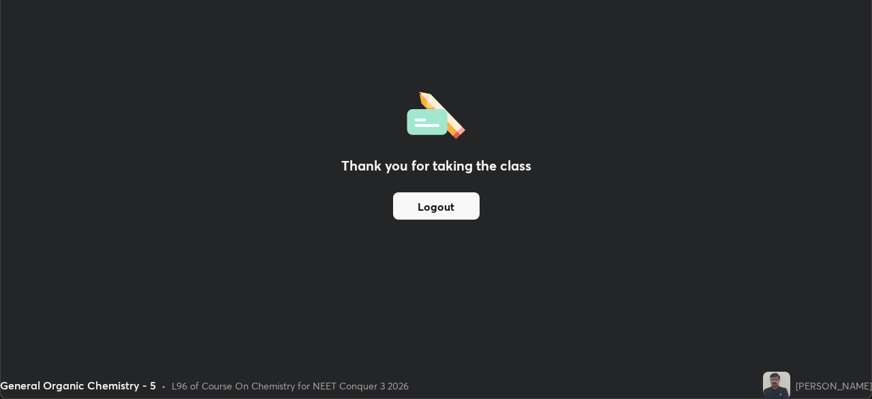
scroll to position [67748, 67275]
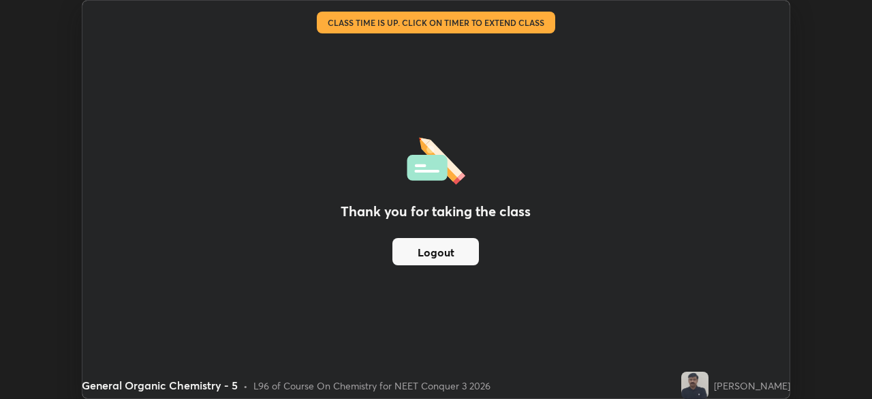
click at [401, 256] on button "Logout" at bounding box center [436, 251] width 87 height 27
